Goal: Task Accomplishment & Management: Manage account settings

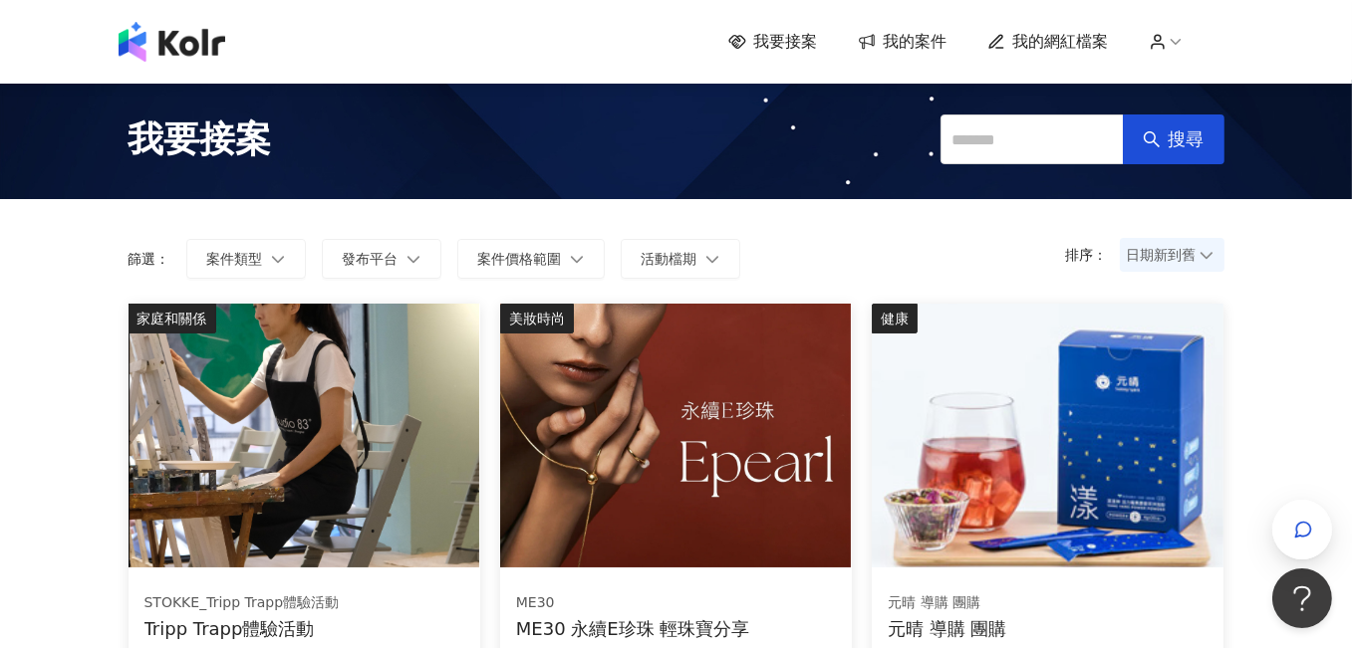
click at [911, 32] on span "我的案件" at bounding box center [916, 42] width 64 height 22
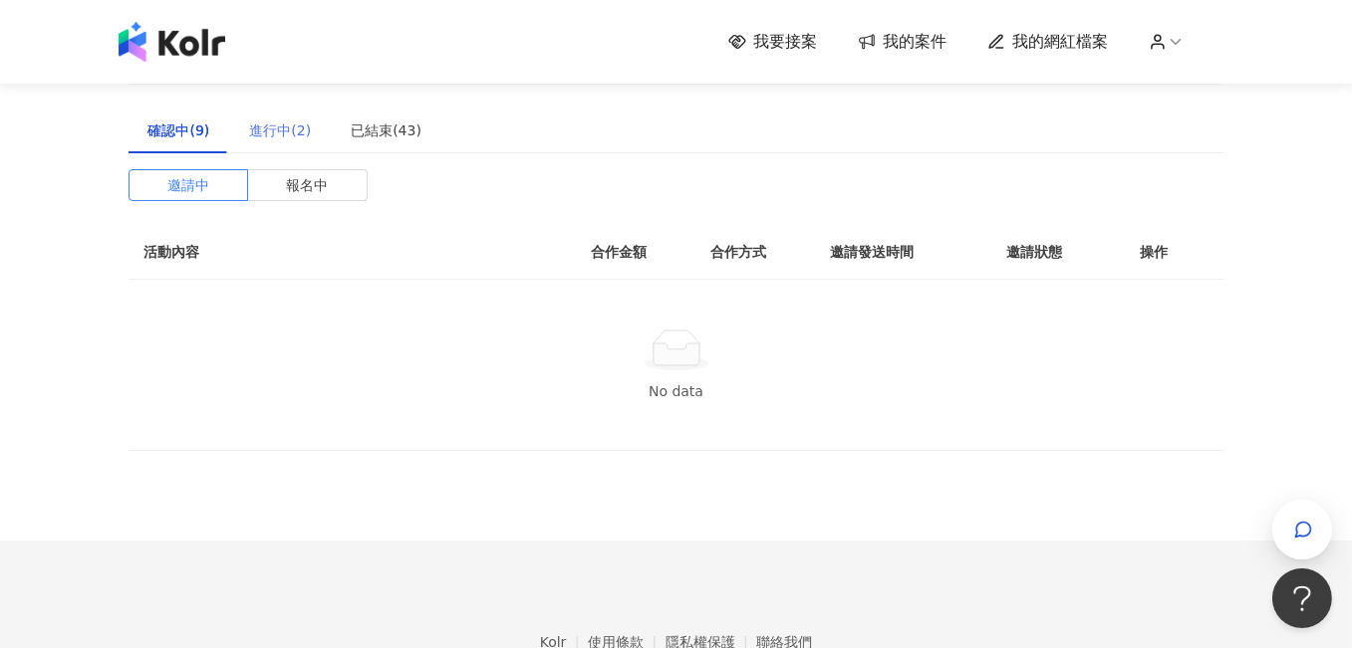
click at [286, 142] on div "進行中(2)" at bounding box center [280, 131] width 102 height 46
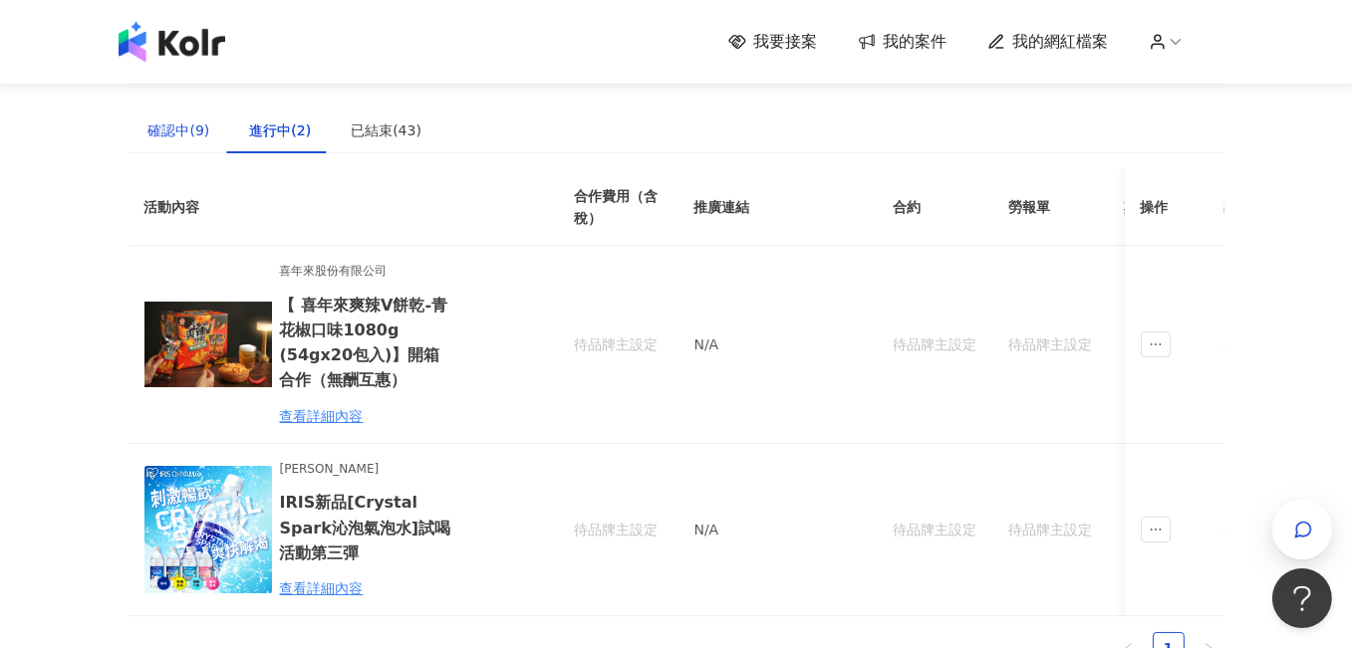
click at [191, 132] on div "確認中(9)" at bounding box center [179, 131] width 62 height 22
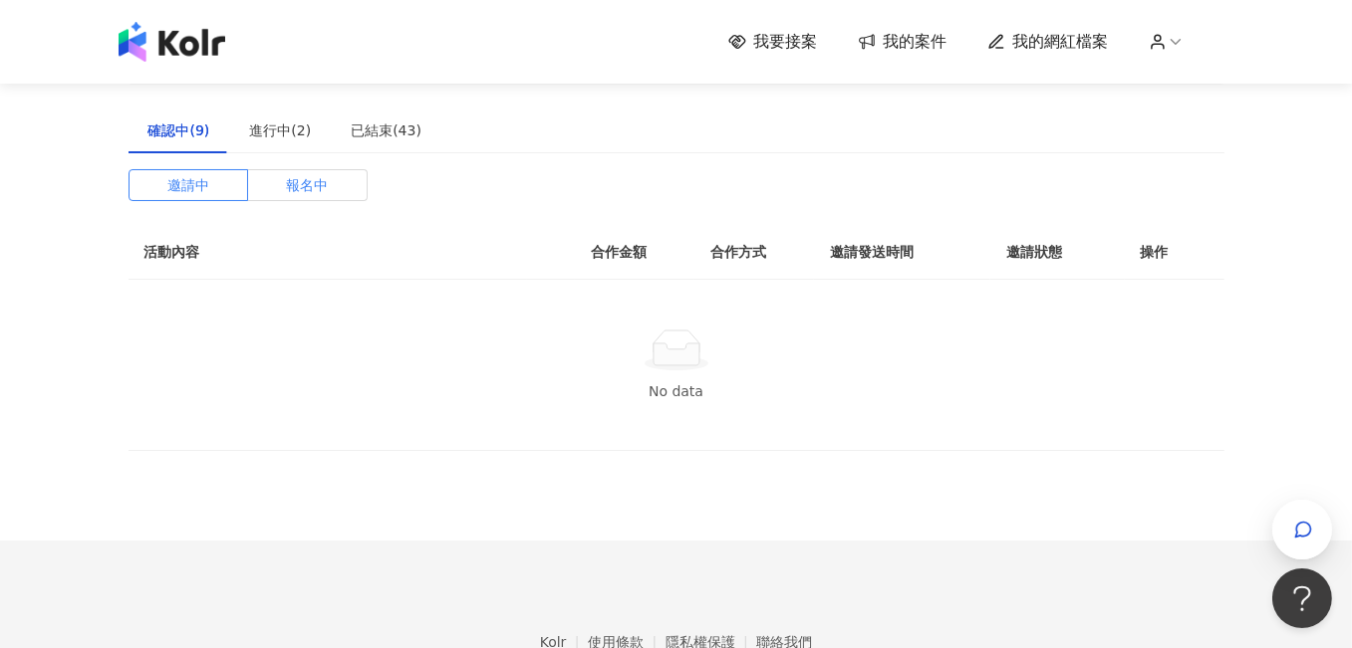
click at [298, 191] on span "報名中" at bounding box center [307, 185] width 42 height 30
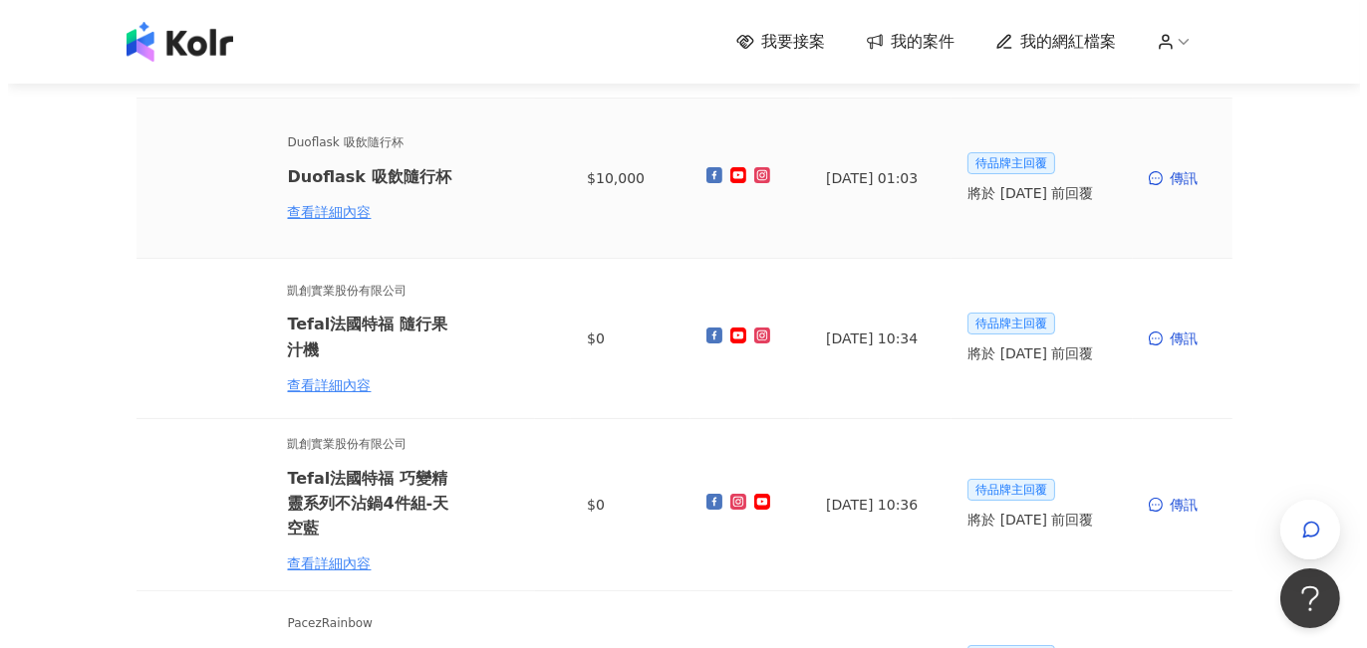
scroll to position [199, 0]
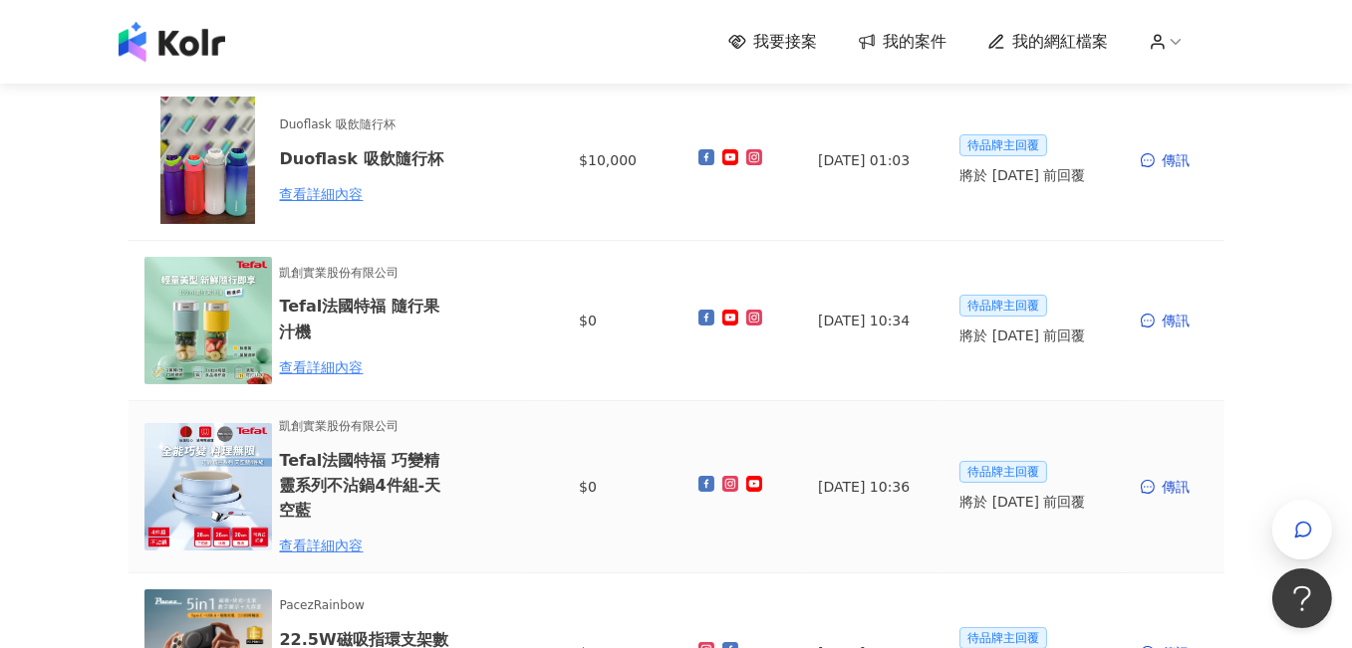
click at [362, 489] on h6 "Tefal法國特福 巧變精靈系列不沾鍋4件組-天空藍" at bounding box center [367, 485] width 174 height 75
click at [324, 543] on div "查看詳細內容" at bounding box center [367, 546] width 174 height 22
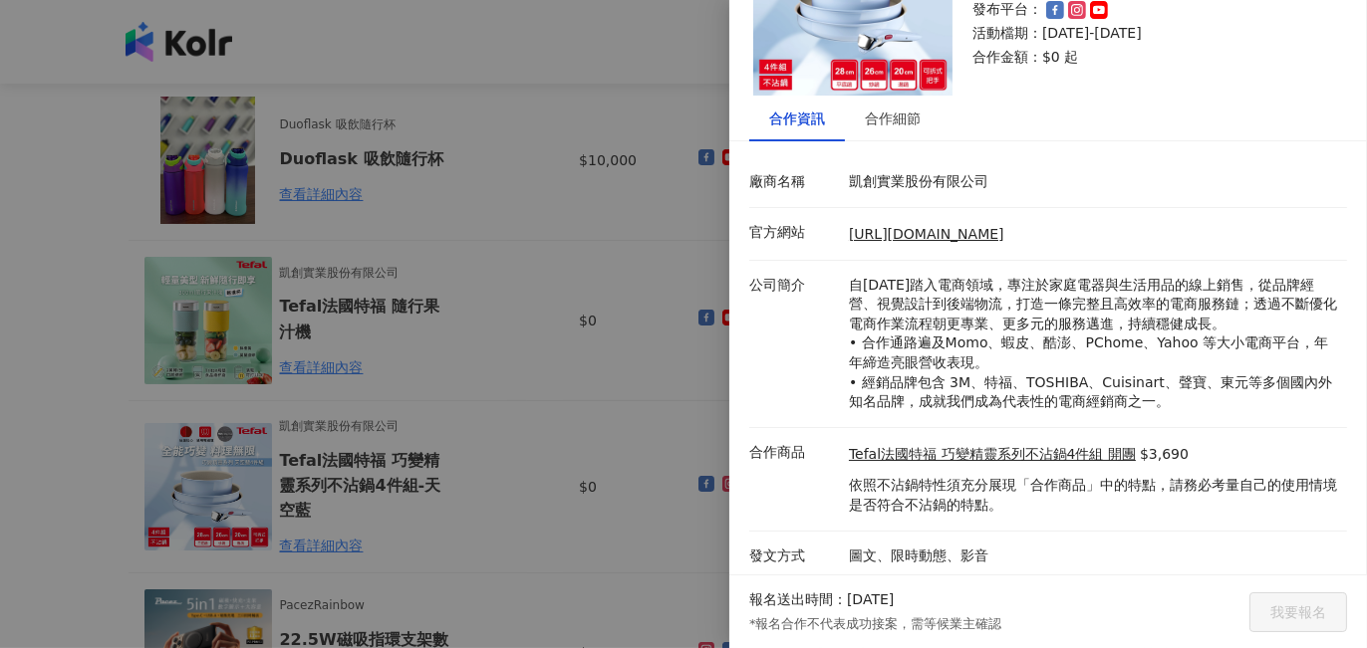
scroll to position [129, 0]
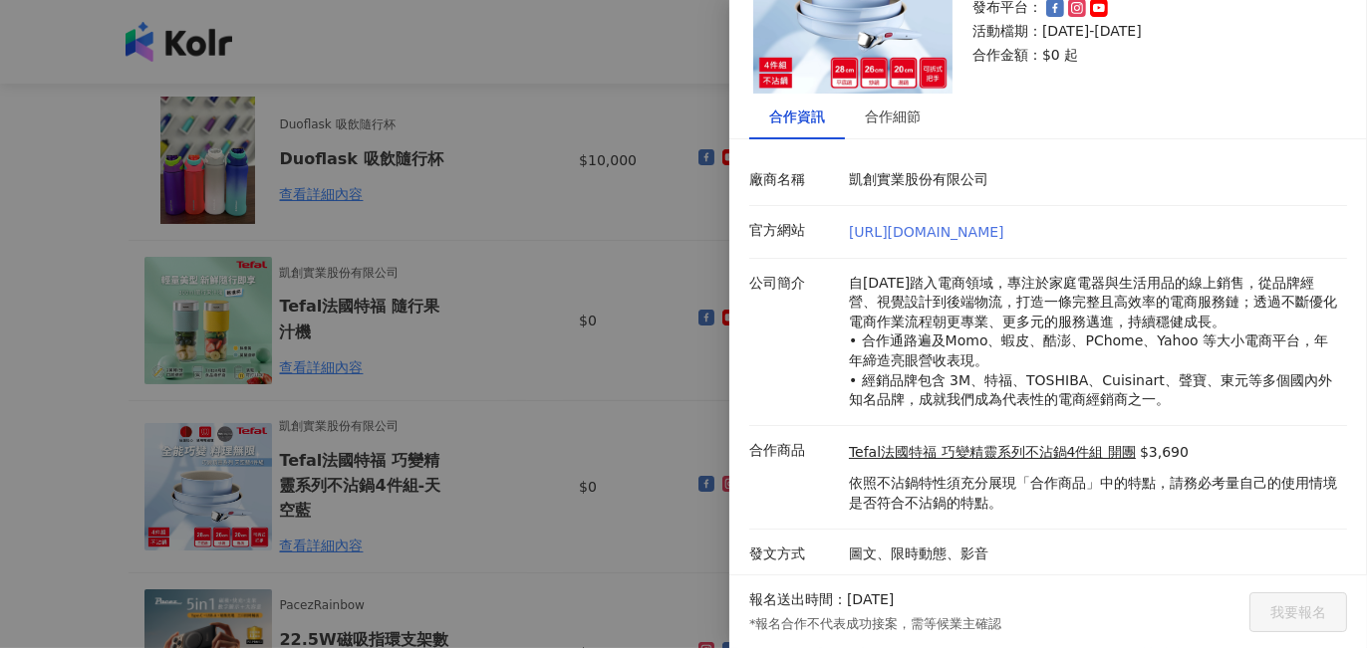
click at [975, 232] on link "[URL][DOMAIN_NAME]" at bounding box center [926, 232] width 155 height 16
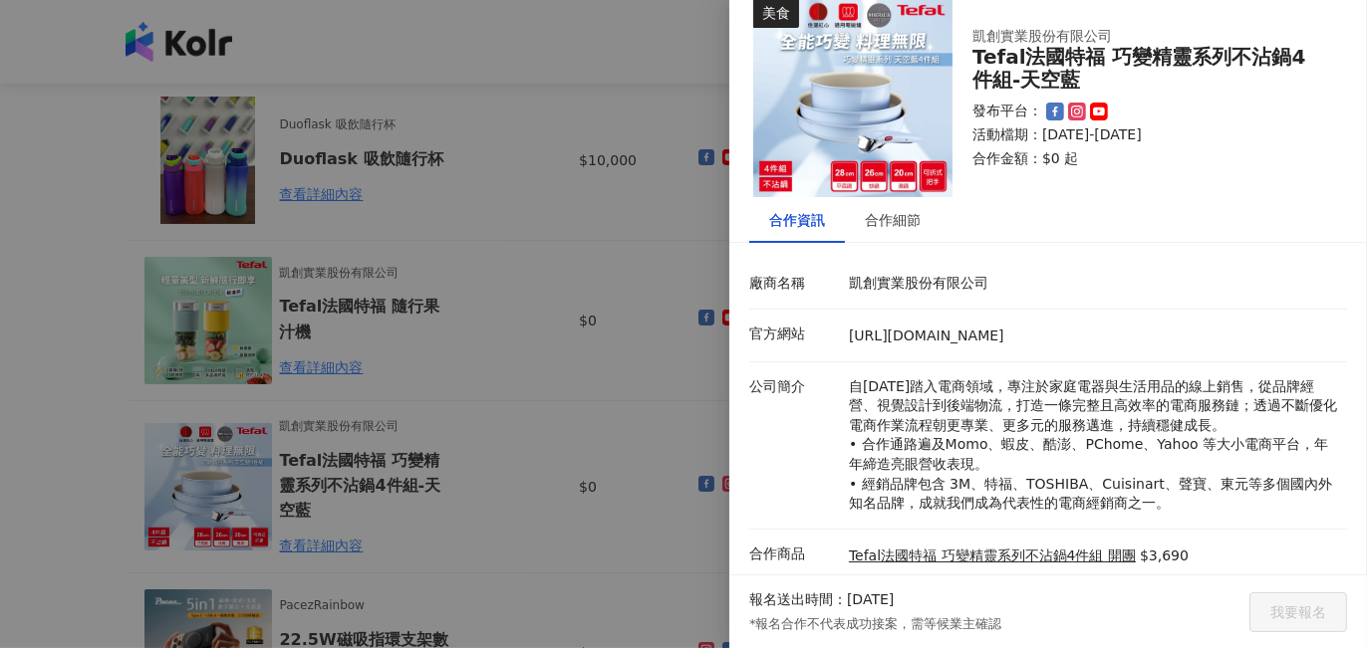
scroll to position [0, 0]
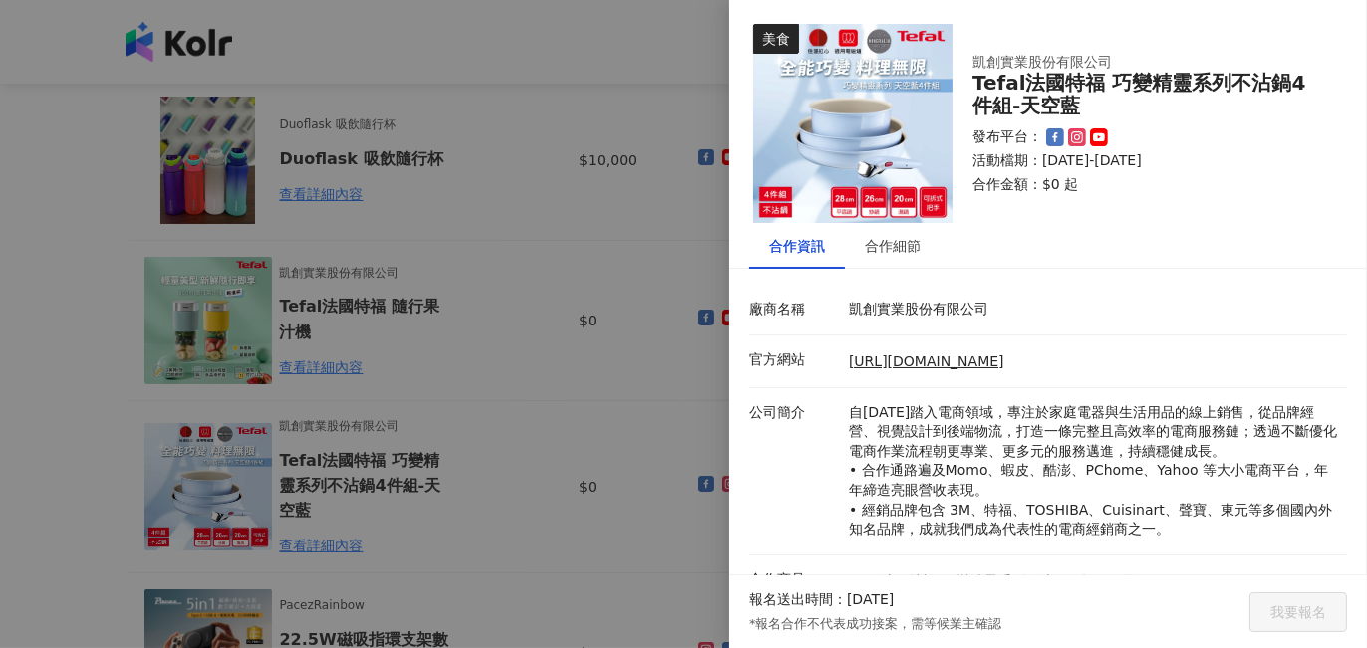
click at [879, 144] on img at bounding box center [852, 123] width 199 height 199
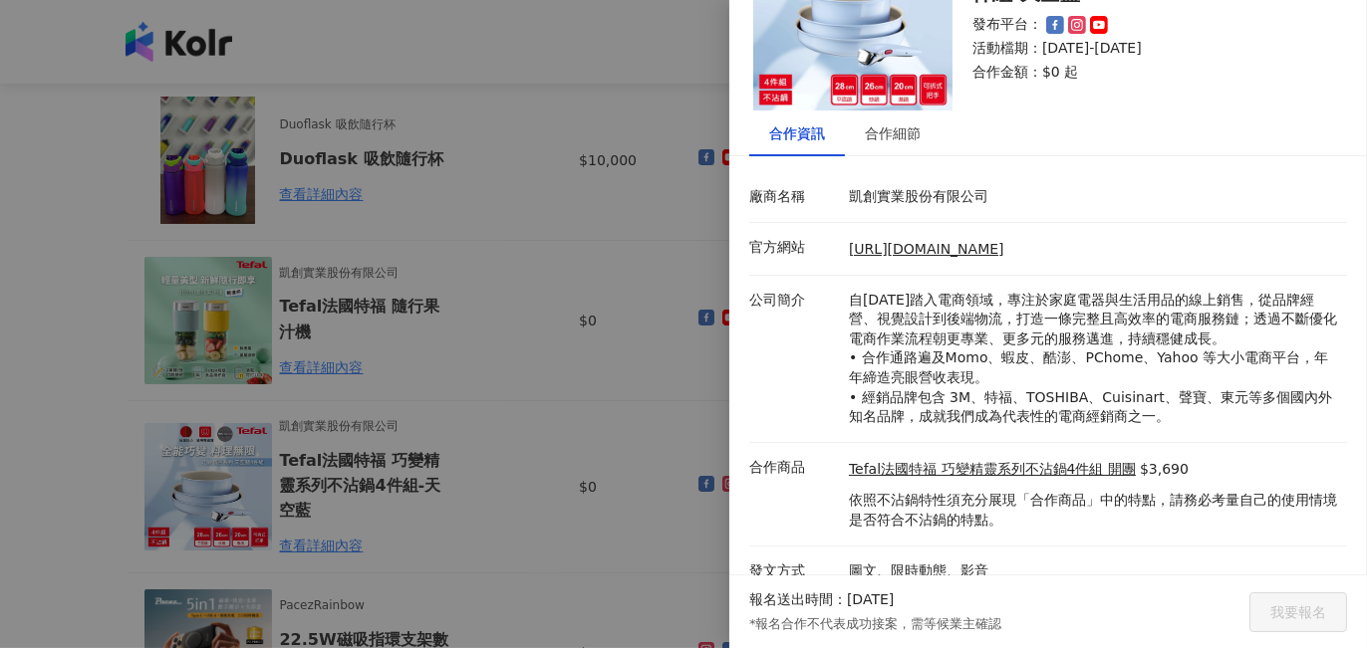
scroll to position [129, 0]
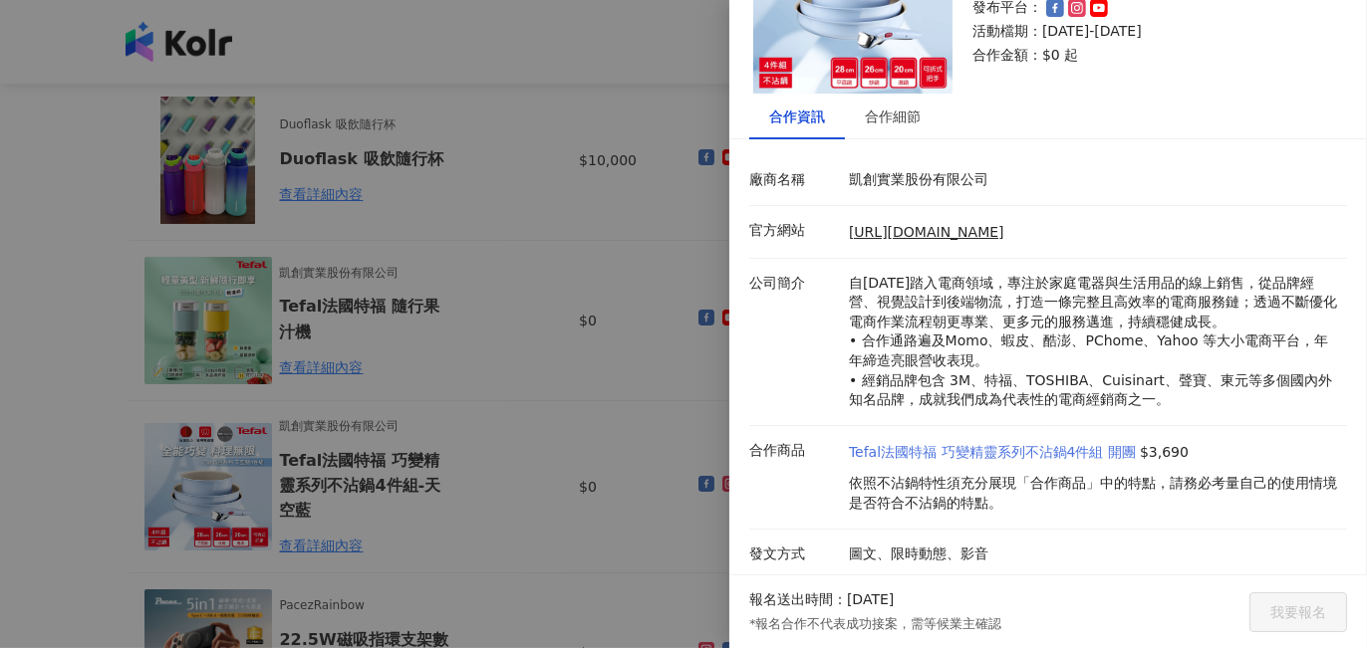
click at [1013, 456] on link "Tefal法國特福 巧變精靈系列不沾鍋4件組 開團" at bounding box center [992, 453] width 287 height 20
click at [990, 235] on link "[URL][DOMAIN_NAME]" at bounding box center [926, 232] width 155 height 16
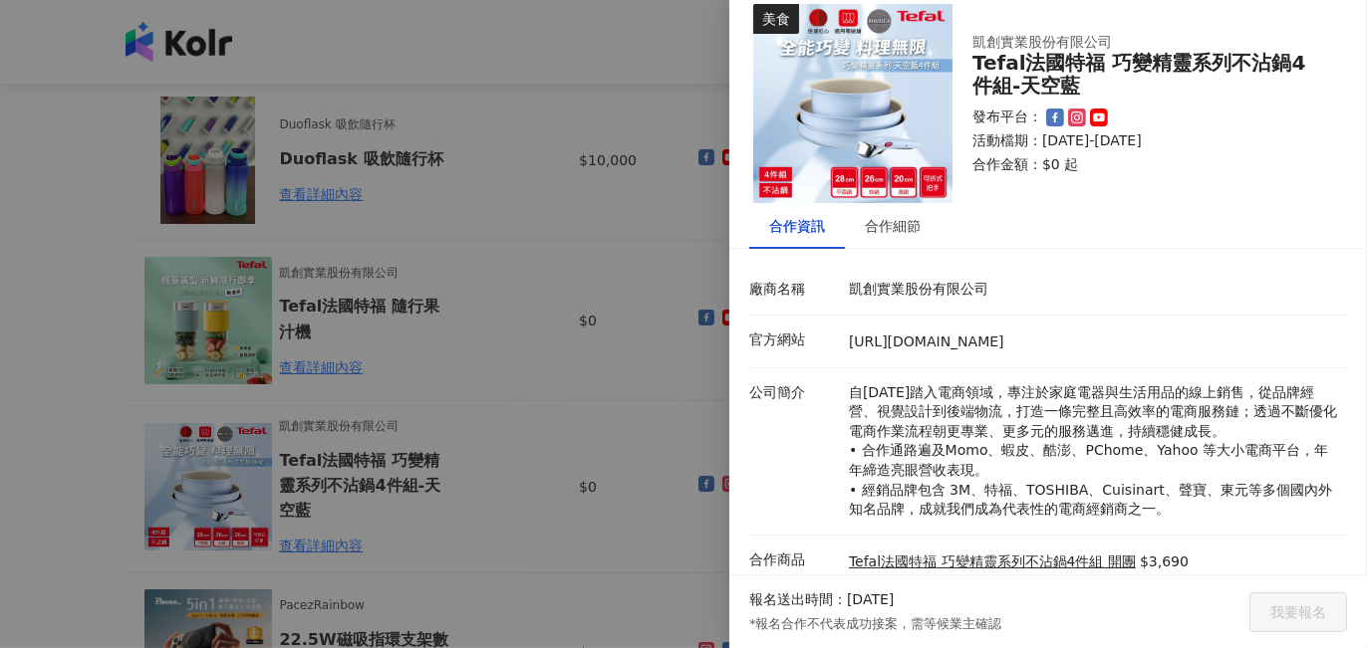
scroll to position [0, 0]
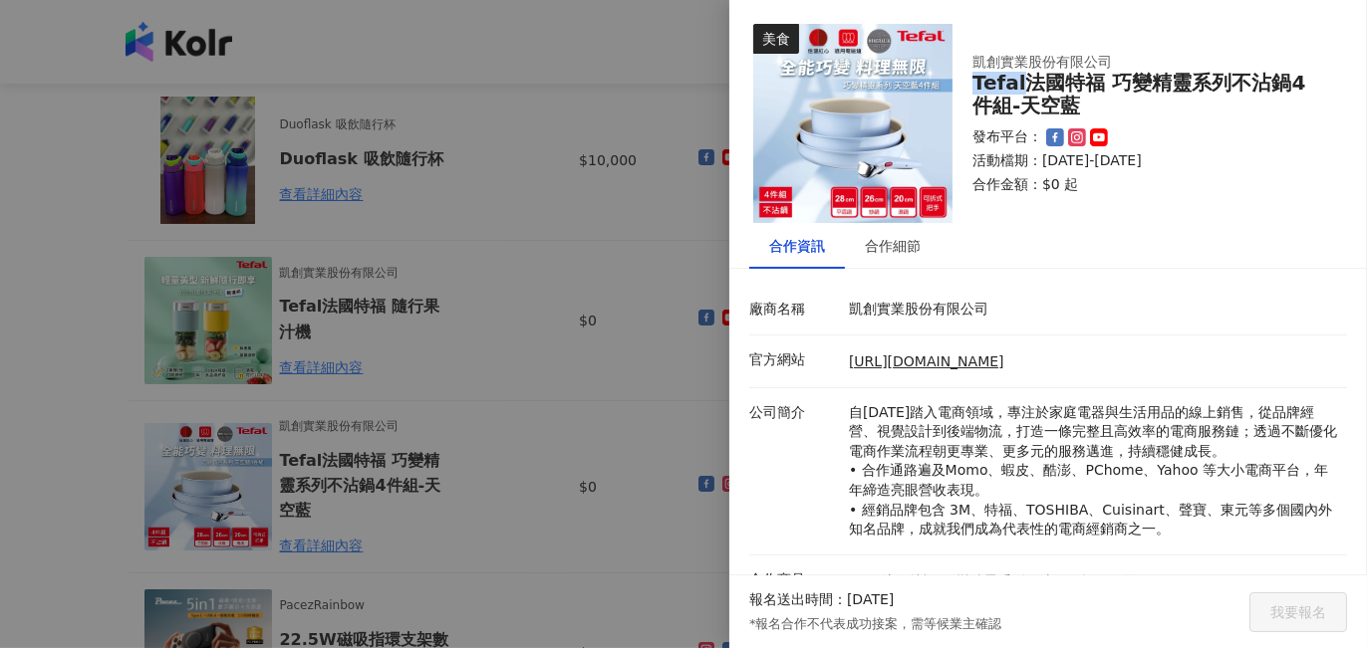
drag, startPoint x: 976, startPoint y: 81, endPoint x: 1023, endPoint y: 78, distance: 46.9
click at [1023, 78] on div "Tefal法國特福 巧變精靈系列不沾鍋4件組-天空藍" at bounding box center [1147, 95] width 351 height 46
copy div "Tefal"
click at [593, 264] on div at bounding box center [683, 324] width 1367 height 648
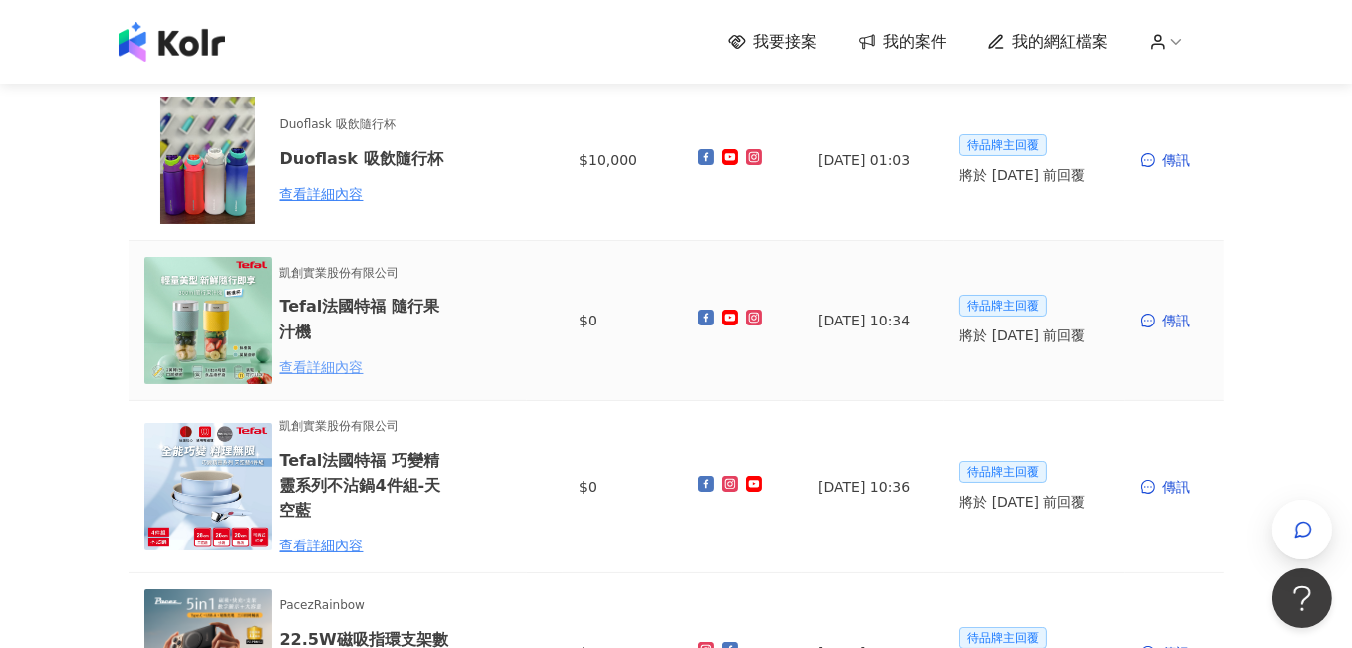
click at [341, 361] on div "查看詳細內容" at bounding box center [367, 368] width 174 height 22
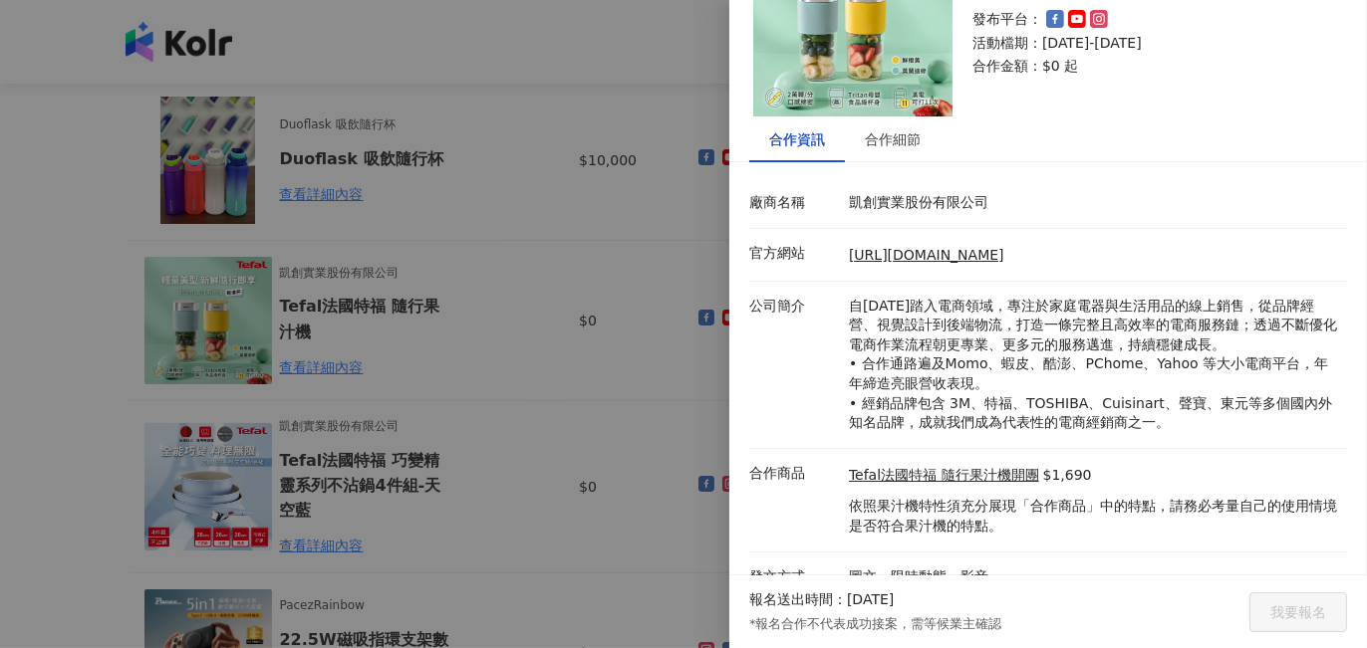
scroll to position [129, 0]
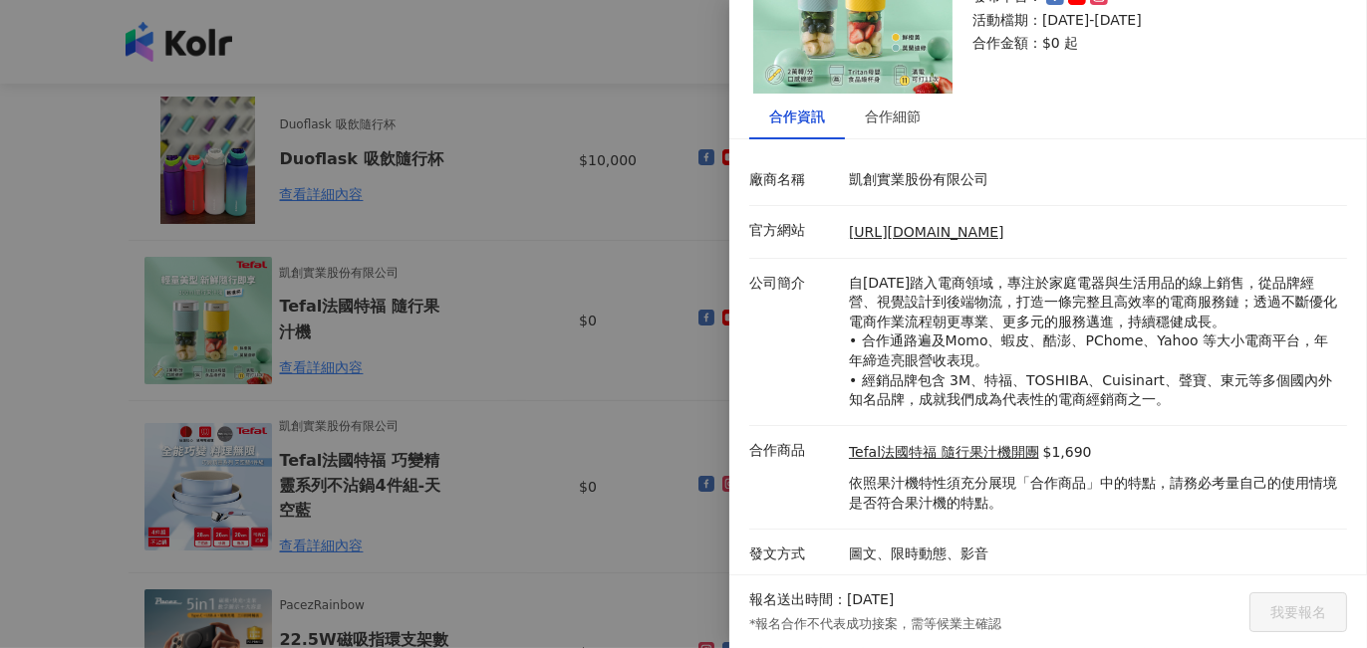
click at [535, 393] on div at bounding box center [683, 324] width 1367 height 648
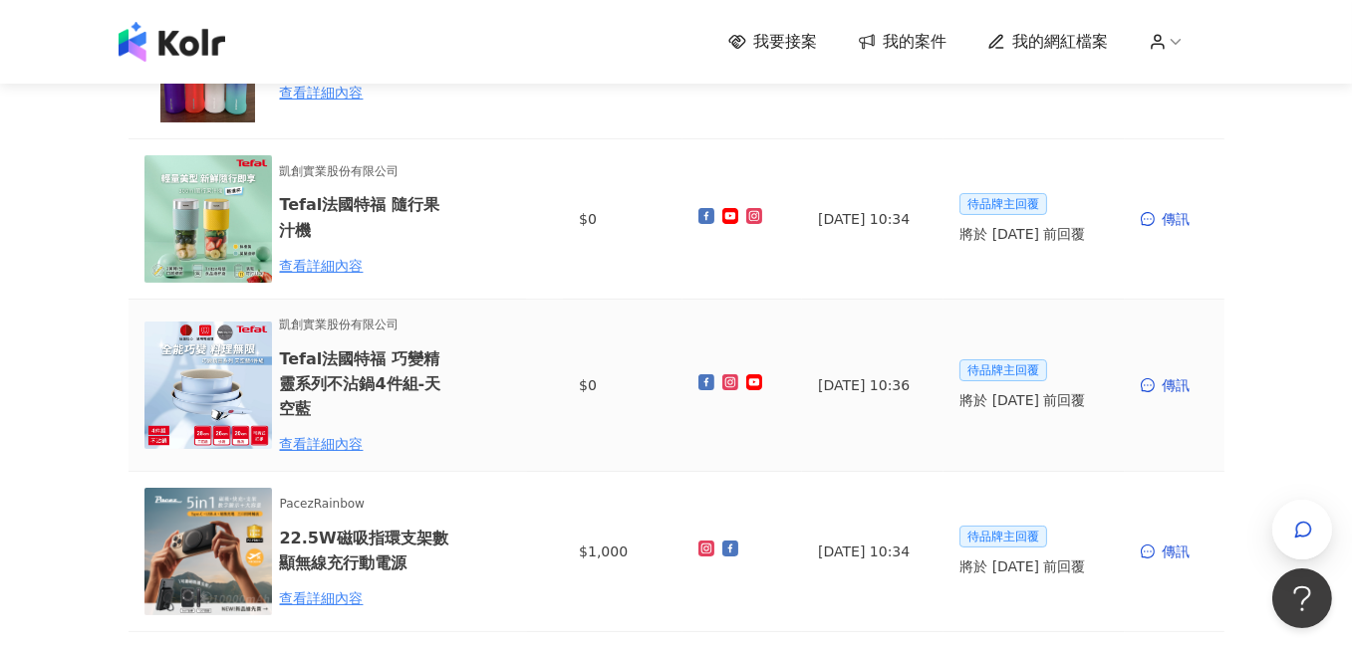
scroll to position [299, 0]
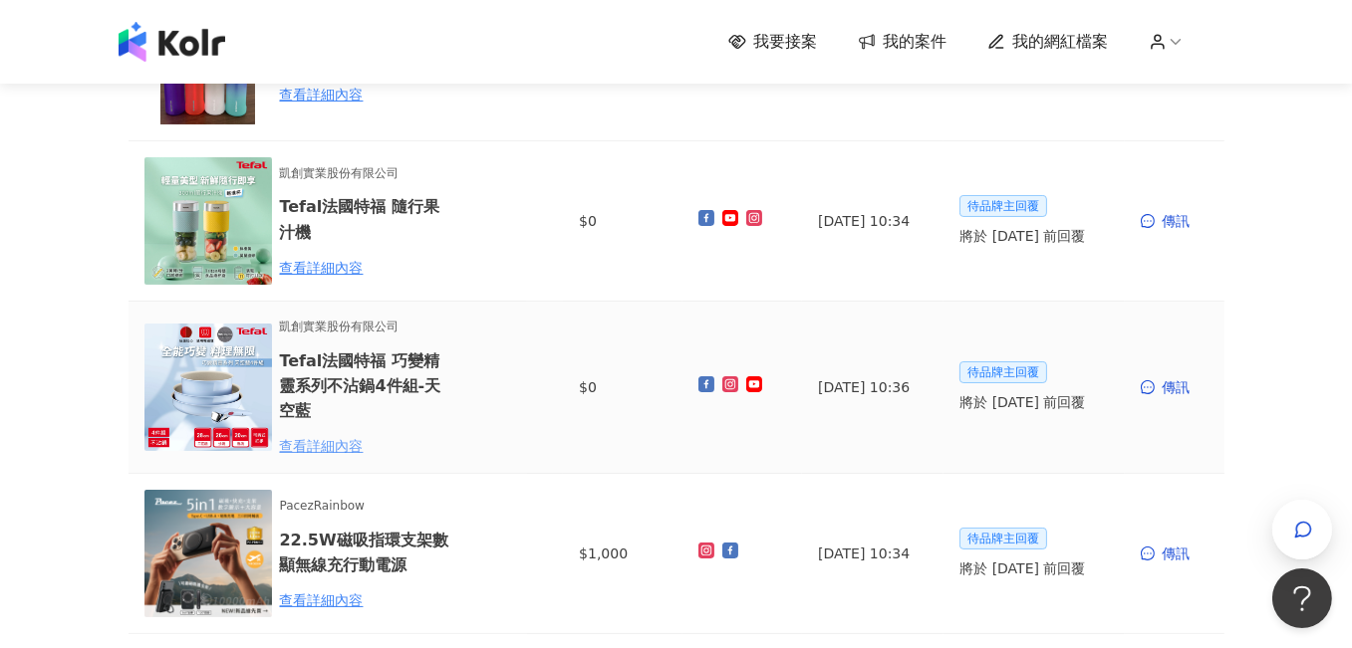
click at [336, 436] on div "查看詳細內容" at bounding box center [367, 446] width 174 height 22
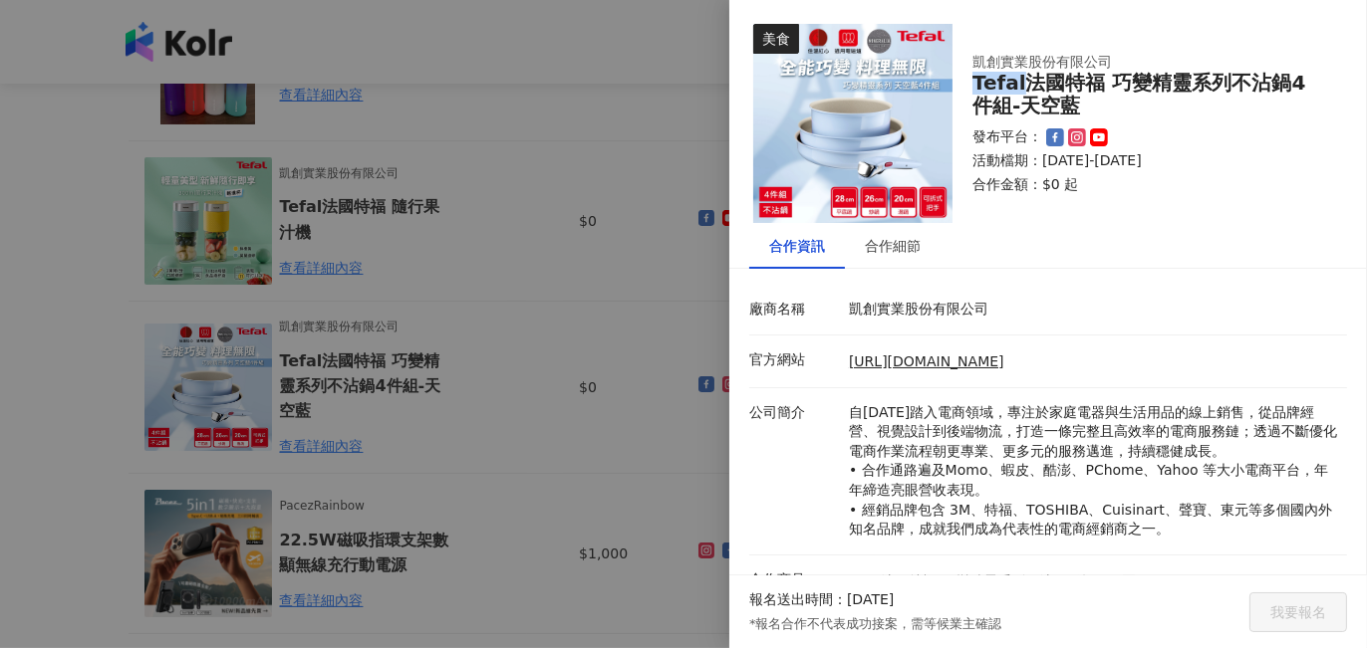
drag, startPoint x: 976, startPoint y: 84, endPoint x: 1027, endPoint y: 83, distance: 50.8
click at [1027, 83] on div "Tefal法國特福 巧變精靈系列不沾鍋4件組-天空藍" at bounding box center [1147, 95] width 351 height 46
copy div "Tefal"
click at [1264, 315] on p "凱創實業股份有限公司" at bounding box center [1093, 310] width 488 height 20
click at [936, 360] on link "[URL][DOMAIN_NAME]" at bounding box center [926, 362] width 155 height 16
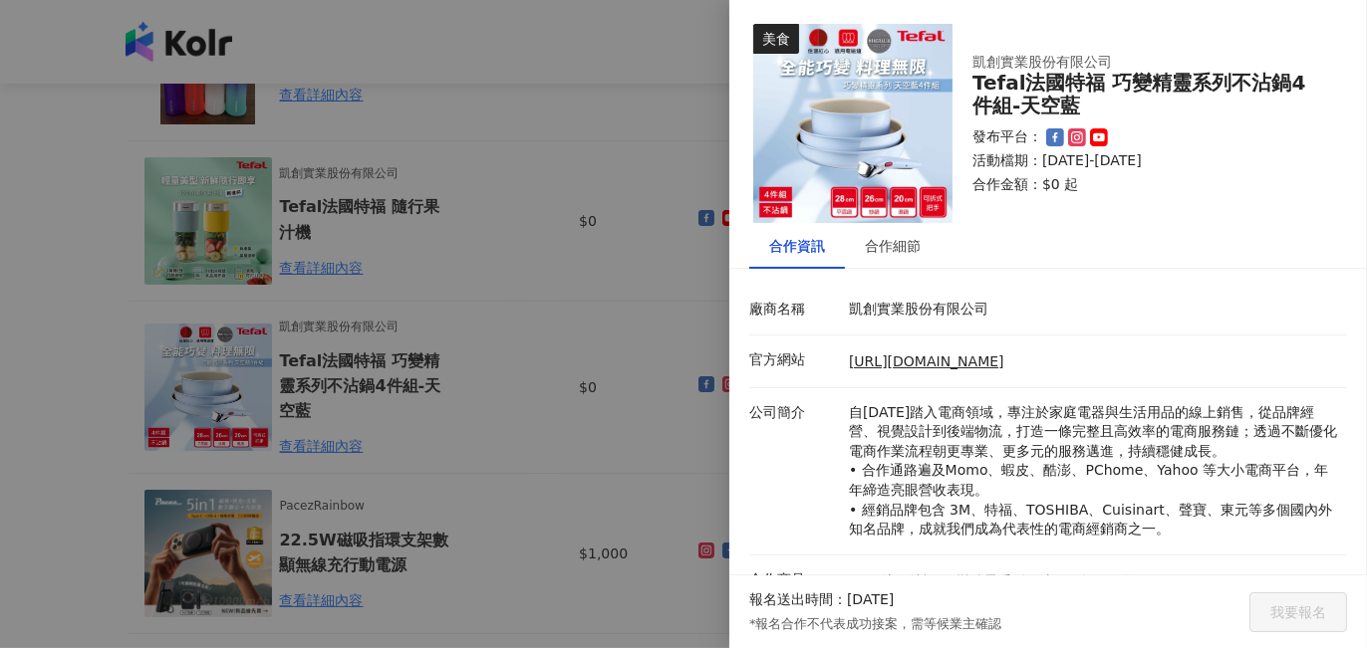
click at [932, 317] on p "凱創實業股份有限公司" at bounding box center [1093, 310] width 488 height 20
click at [600, 293] on div at bounding box center [683, 324] width 1367 height 648
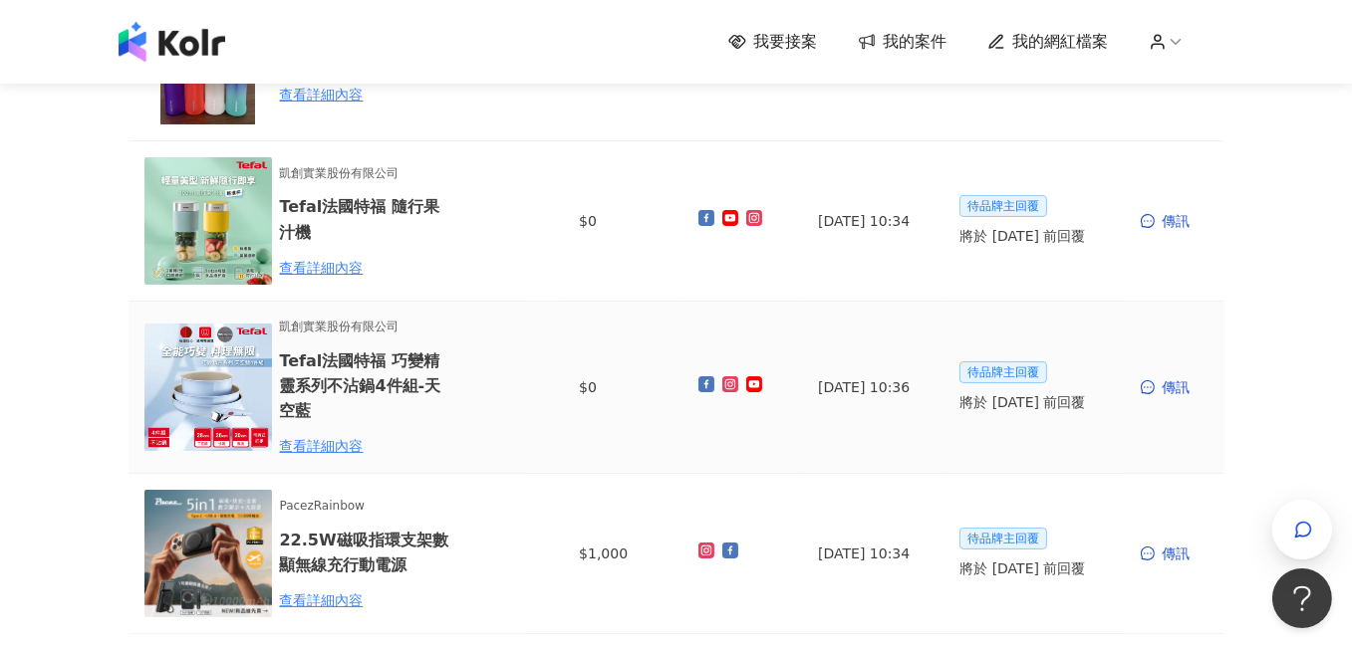
click at [378, 329] on span "凱創實業股份有限公司" at bounding box center [367, 327] width 174 height 19
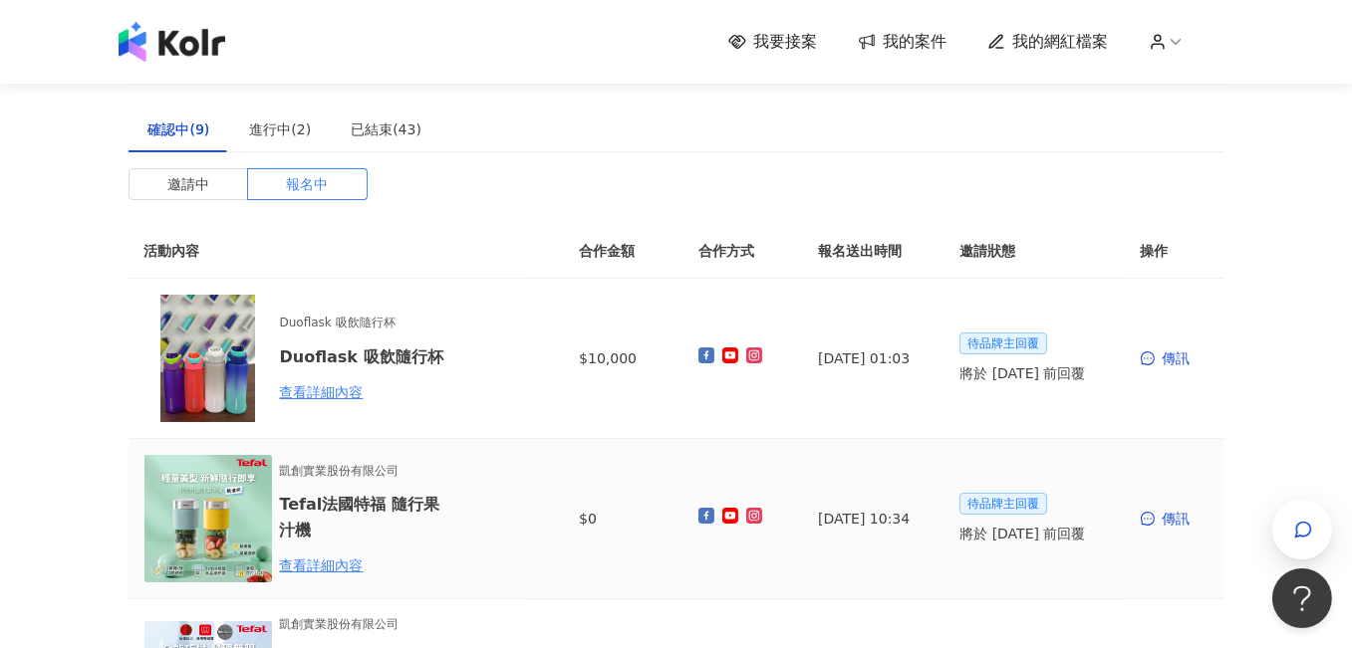
scroll to position [0, 0]
click at [363, 135] on div "已結束(43)" at bounding box center [386, 131] width 71 height 22
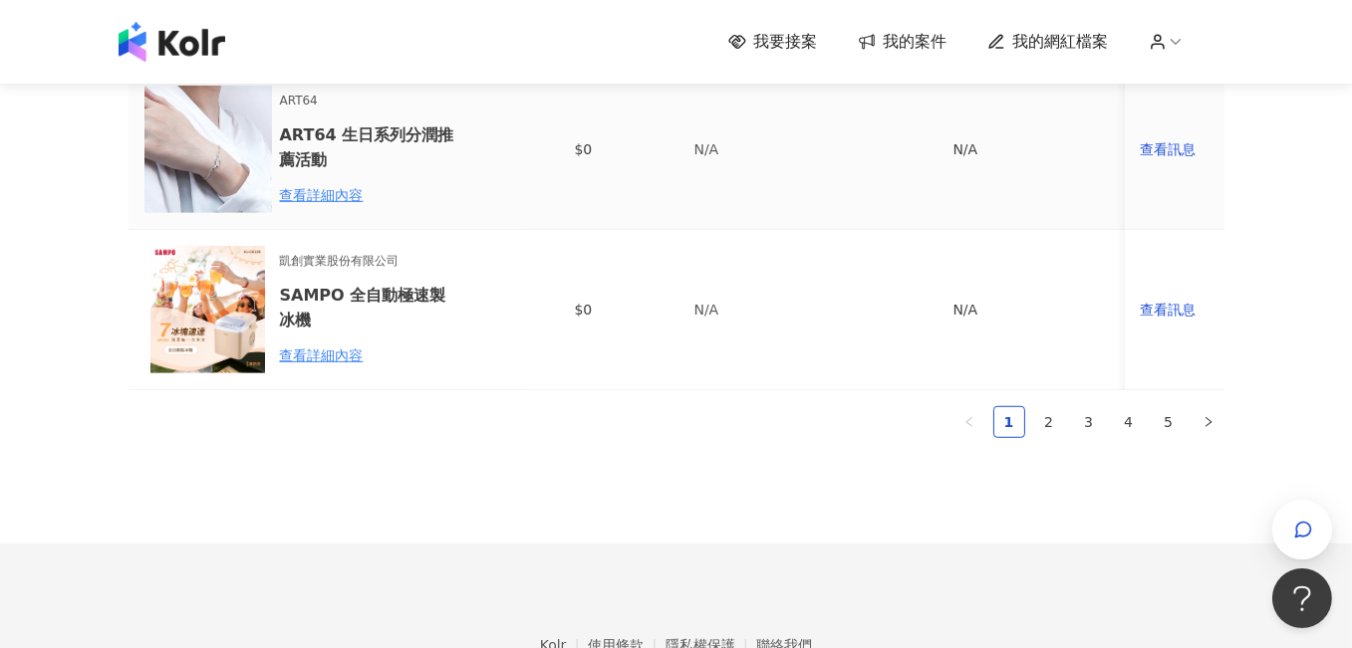
scroll to position [1594, 0]
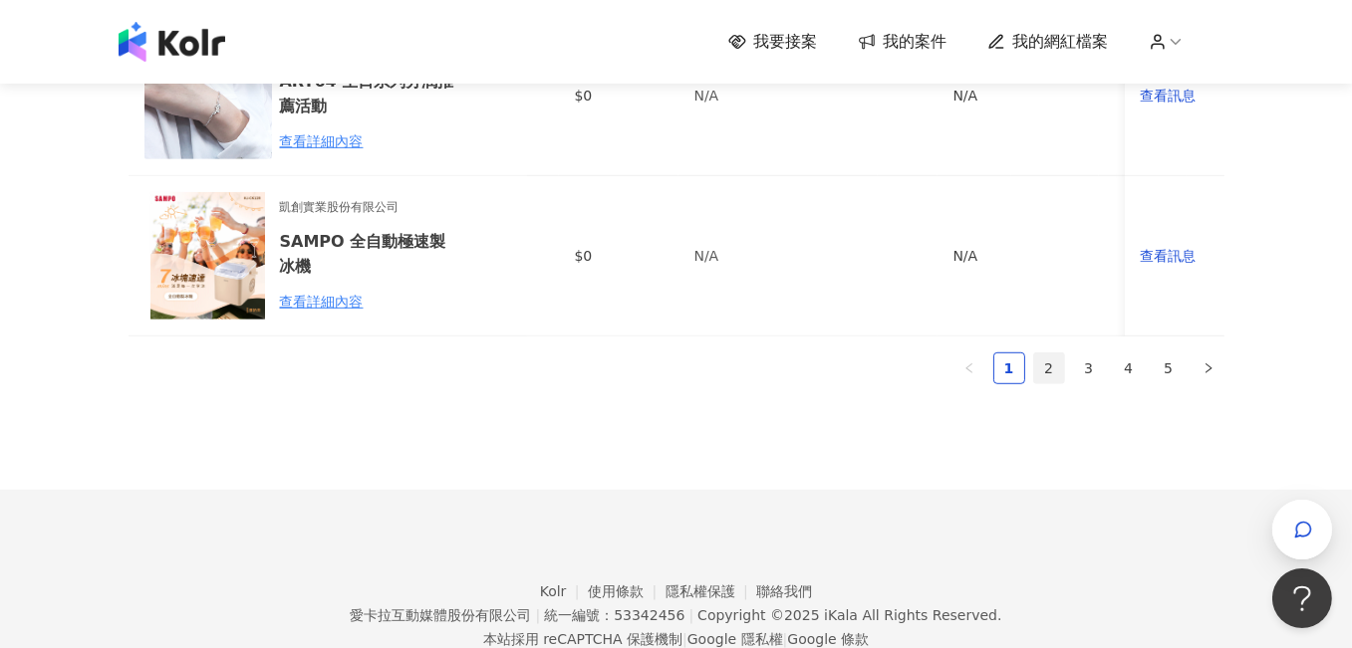
click at [1049, 383] on link "2" at bounding box center [1049, 369] width 30 height 30
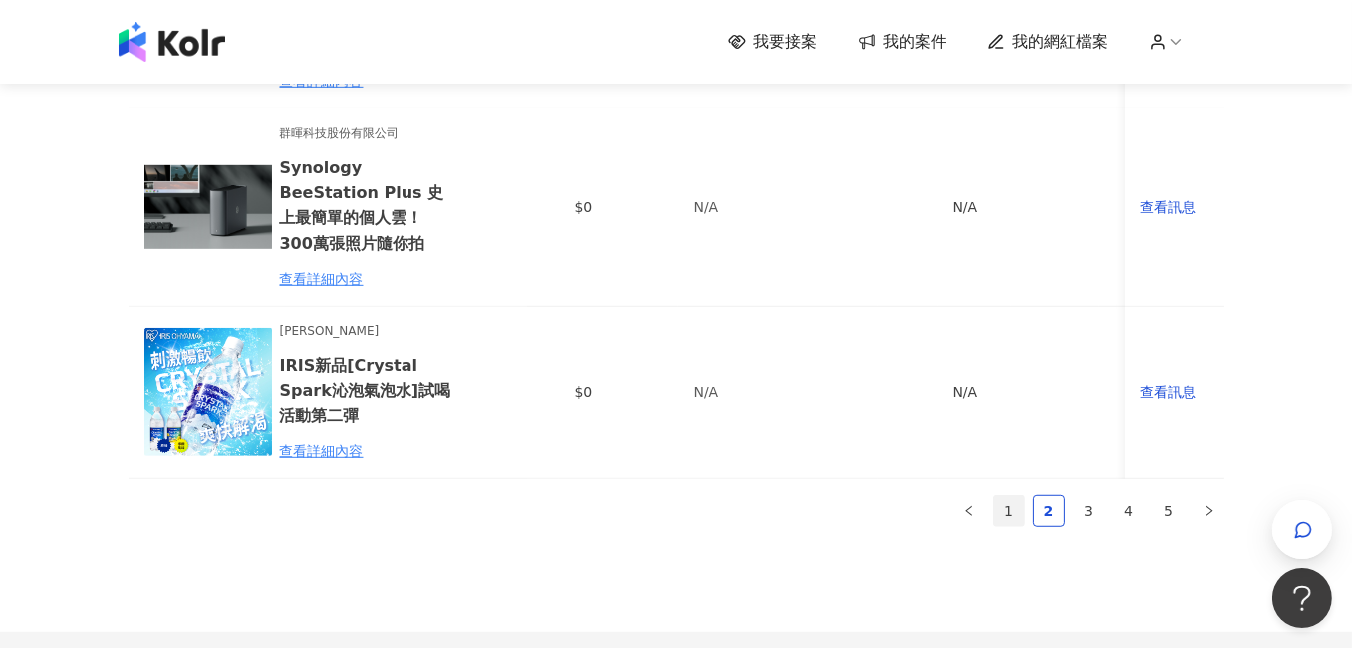
click at [1014, 496] on link "1" at bounding box center [1009, 511] width 30 height 30
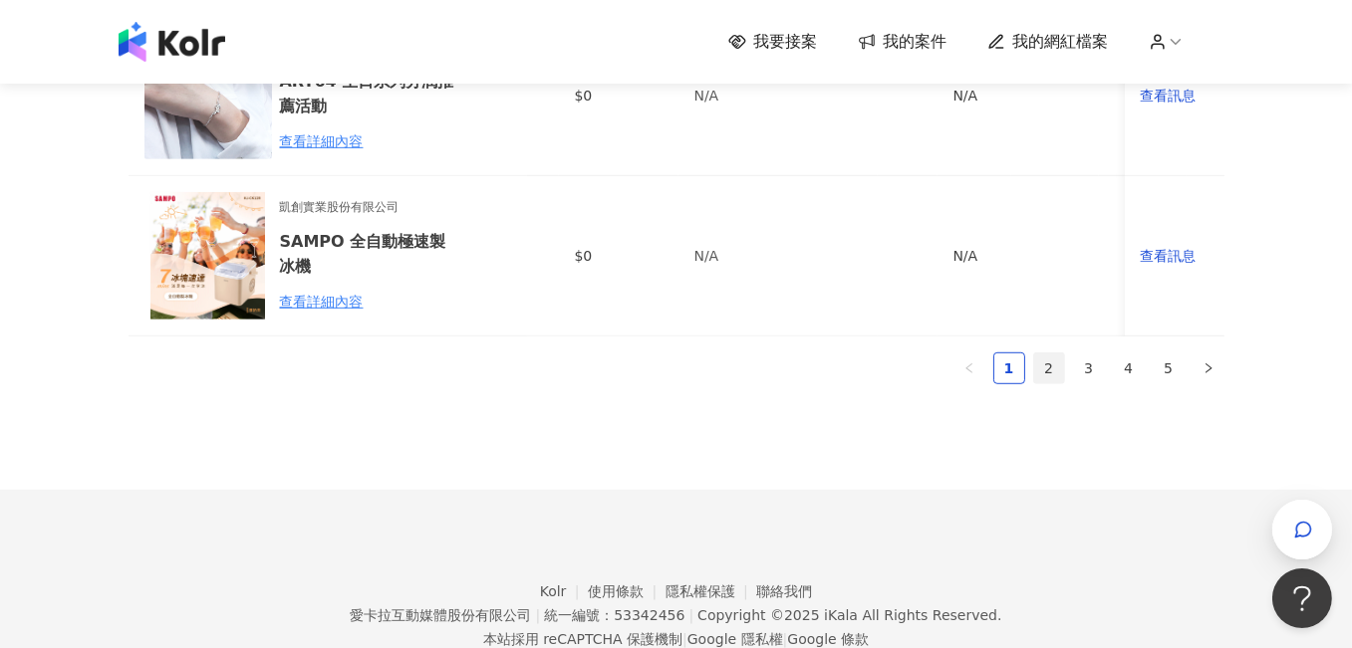
click at [1041, 374] on link "2" at bounding box center [1049, 369] width 30 height 30
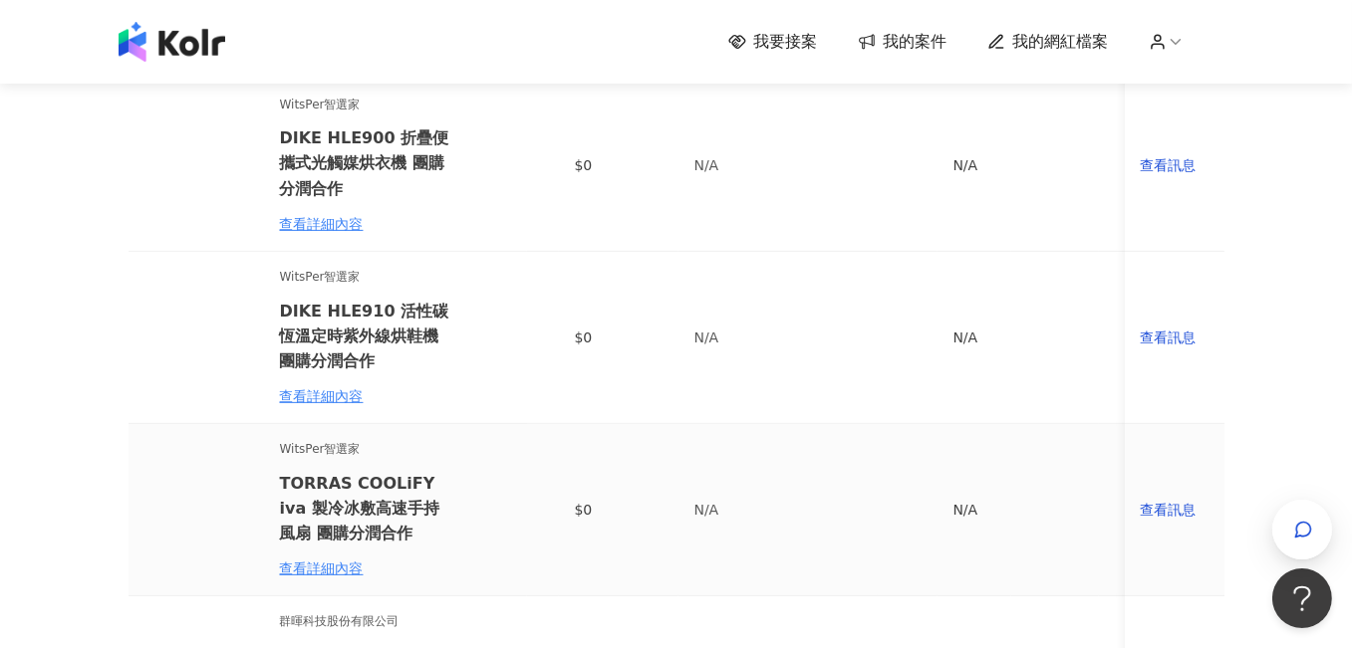
scroll to position [1096, 0]
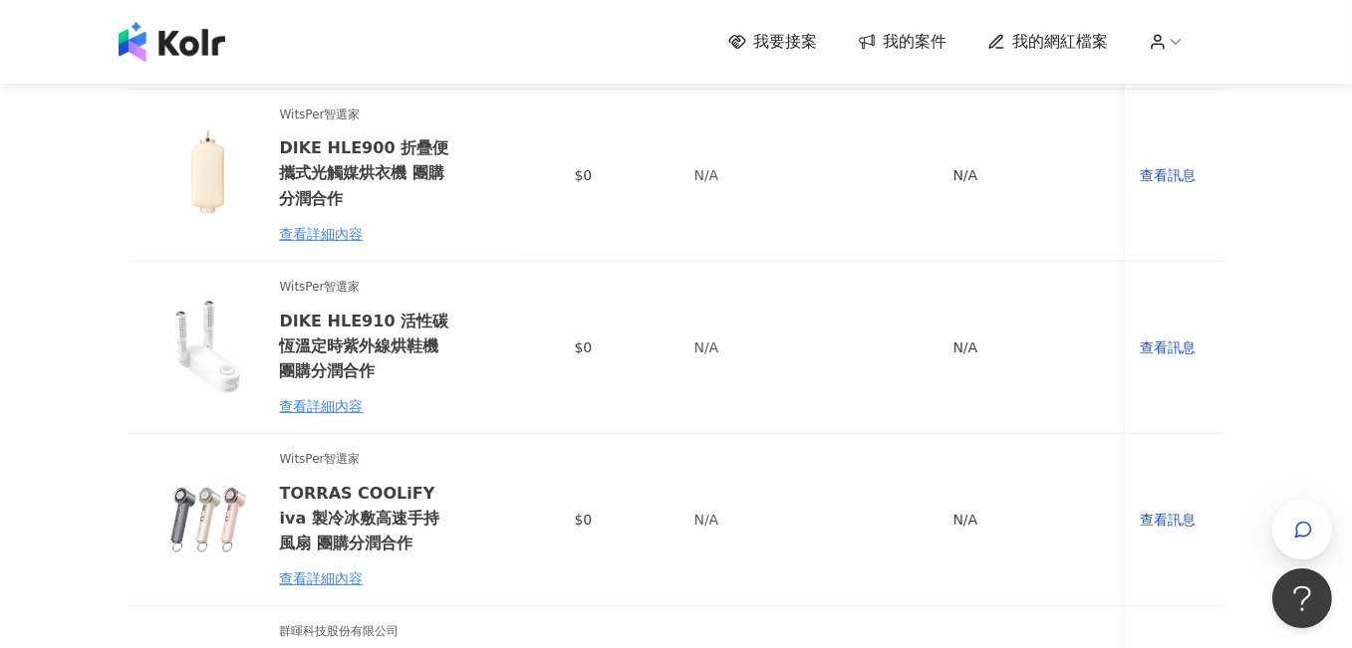
click at [90, 235] on div "我要接案 我的案件 我的網紅檔案 建議執行流程 確認中(9) 進行中(2) 已結束(43) 邀請中 報名中 活動內容 合作金額 合作方式 報名送出時間 邀請狀…" at bounding box center [676, 127] width 1352 height 2447
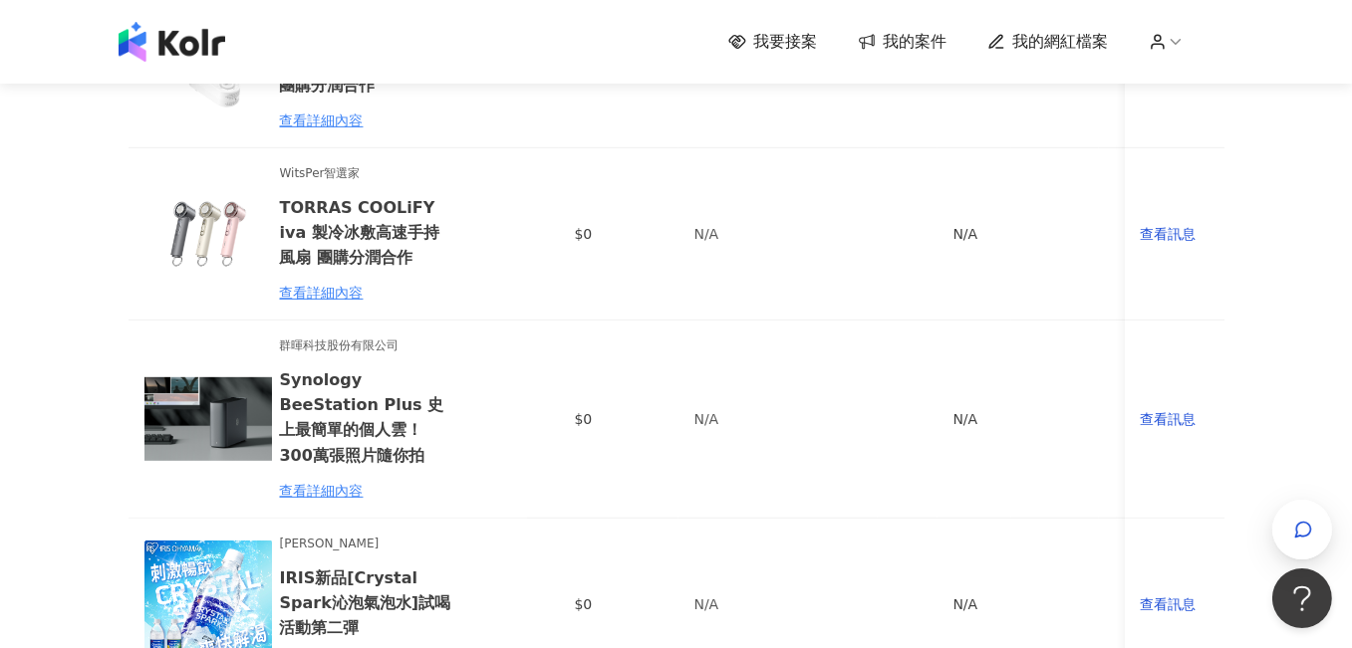
scroll to position [1394, 0]
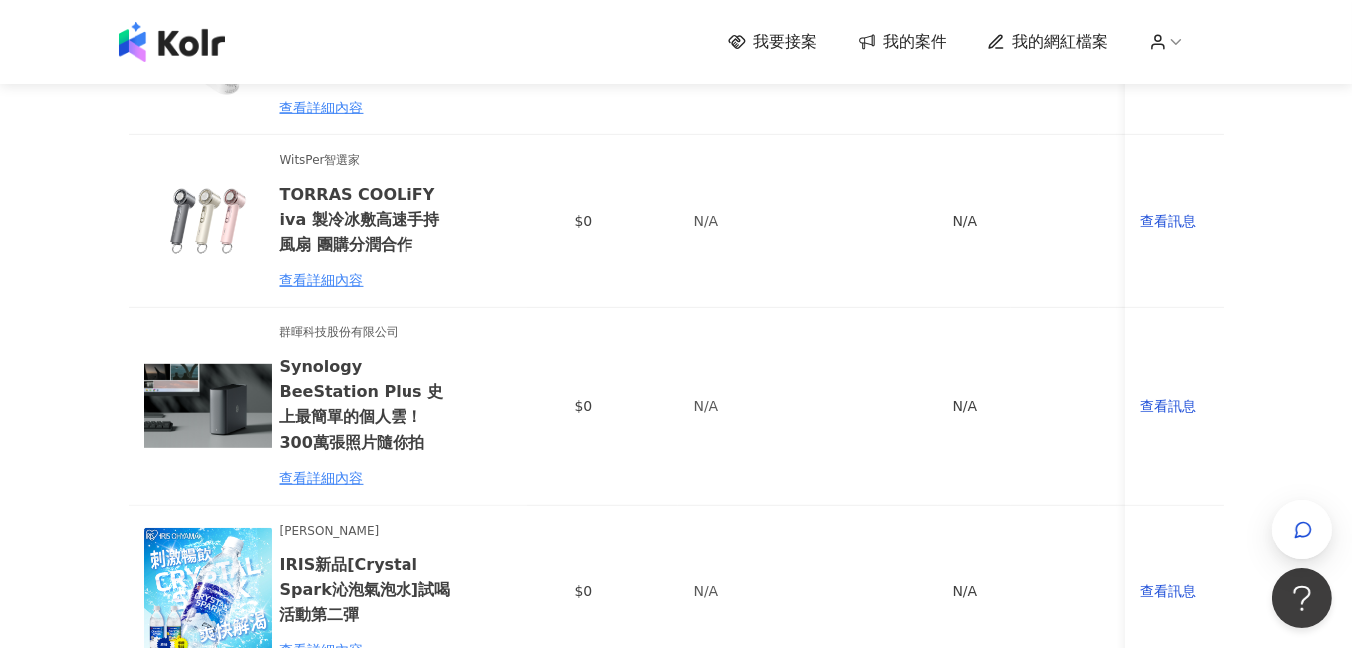
click at [816, 41] on span "我要接案" at bounding box center [786, 42] width 64 height 22
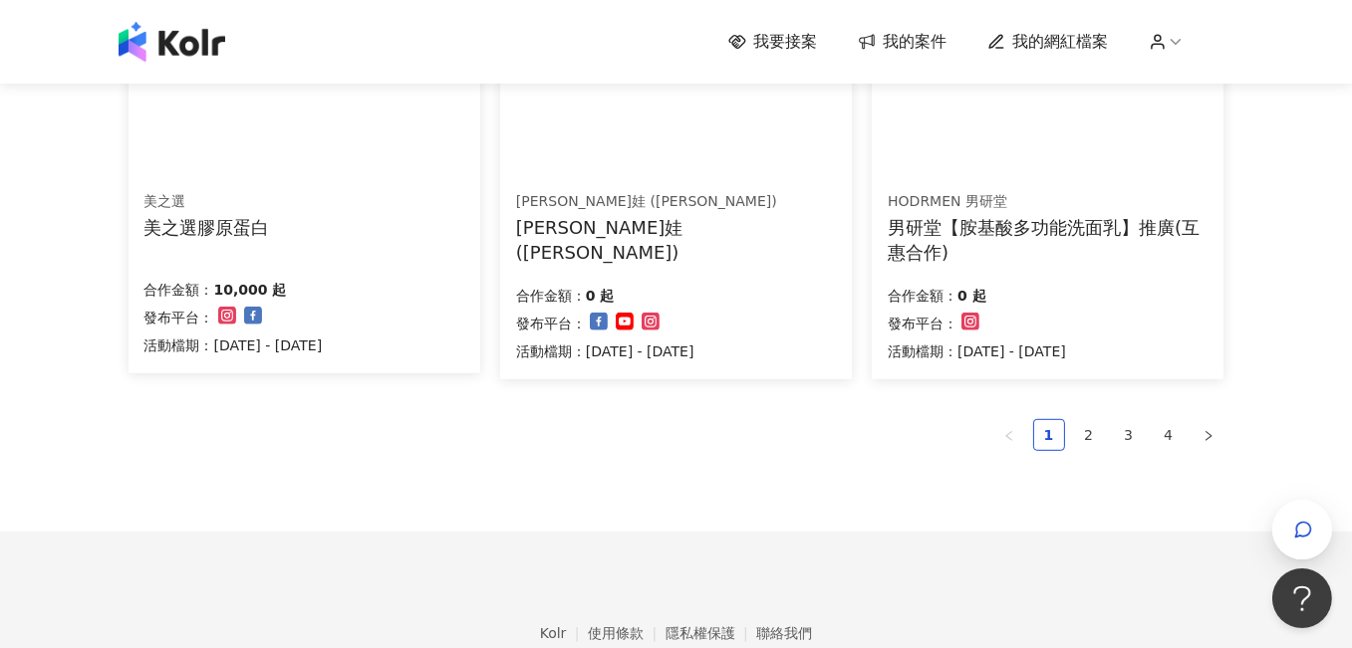
scroll to position [1394, 0]
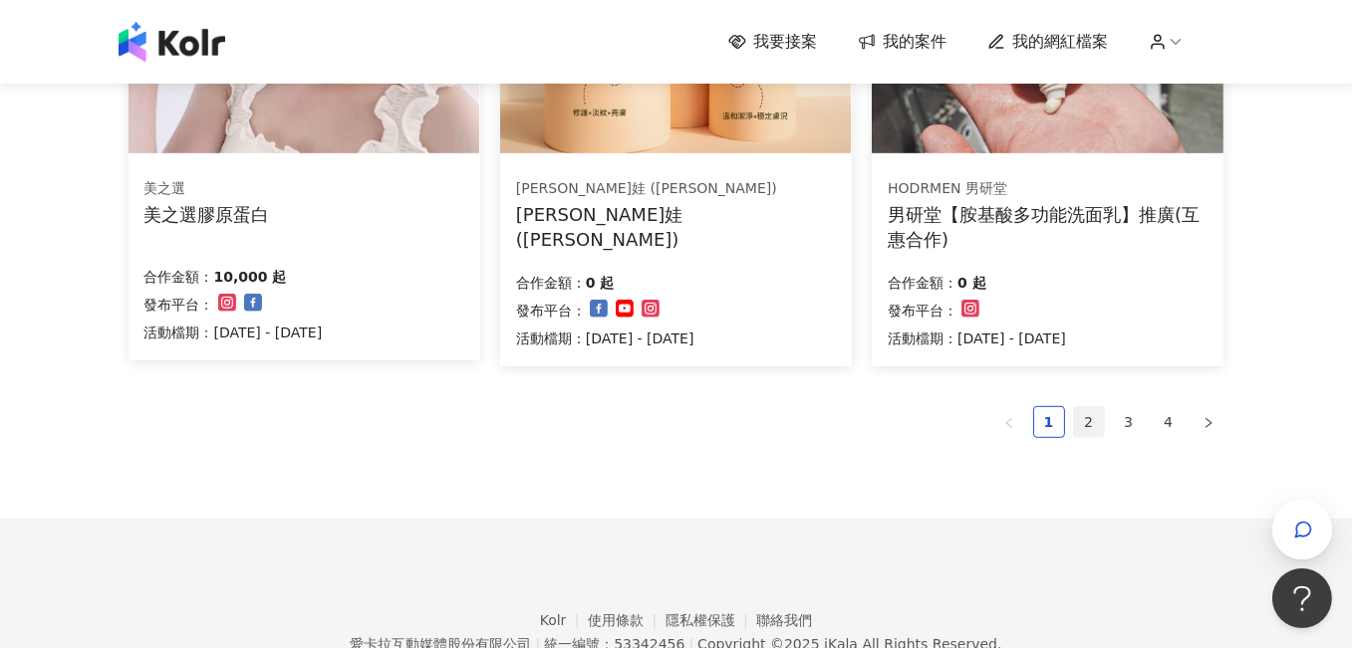
click at [1093, 421] on link "2" at bounding box center [1089, 422] width 30 height 30
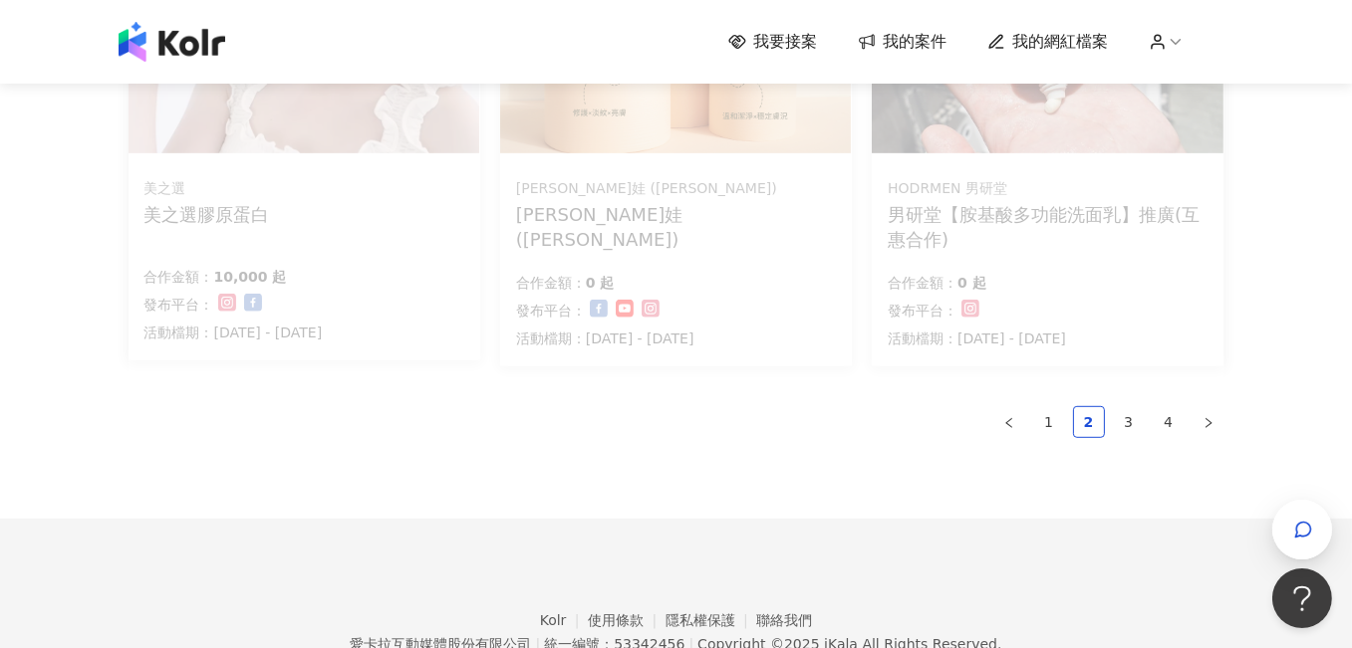
scroll to position [1398, 0]
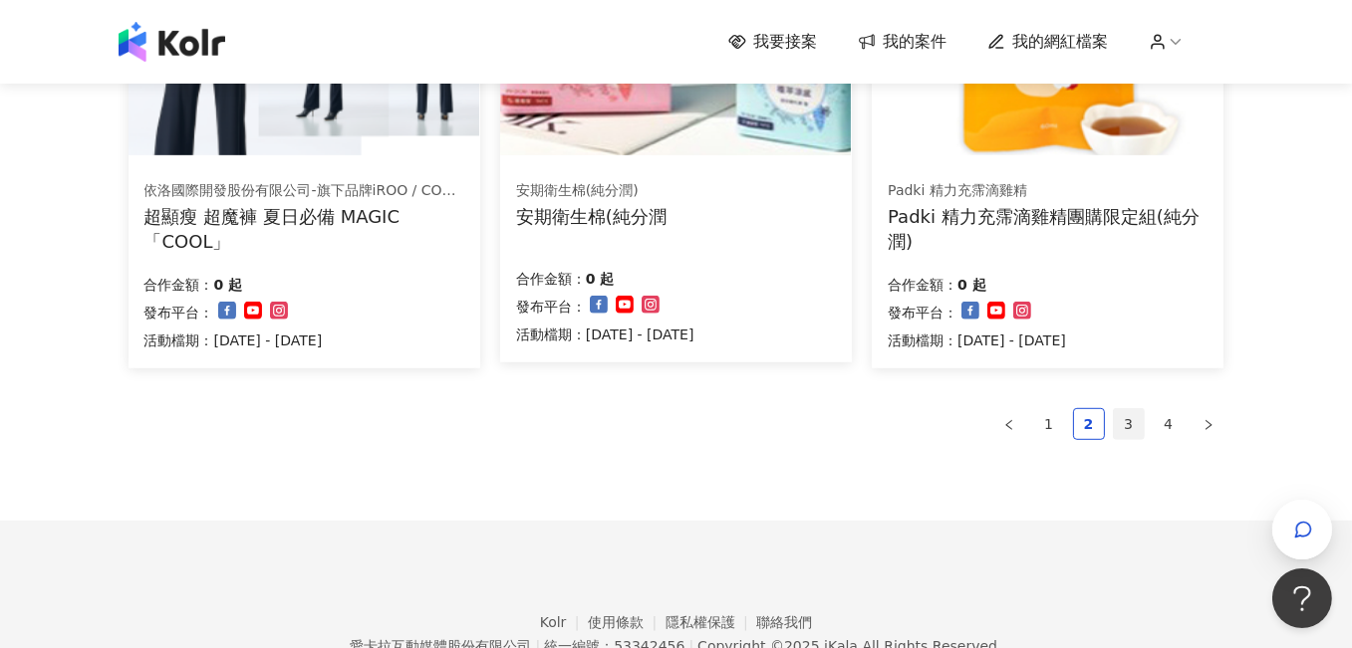
click at [1127, 416] on link "3" at bounding box center [1129, 424] width 30 height 30
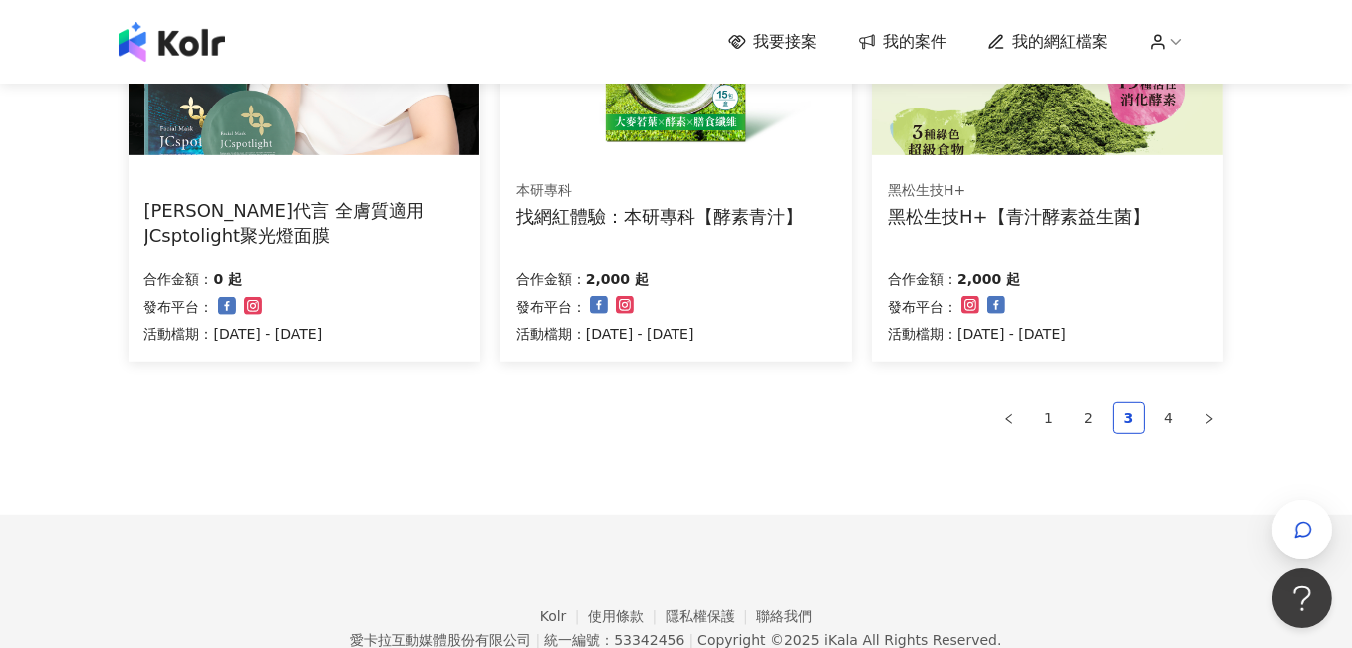
click at [1054, 416] on link "1" at bounding box center [1049, 418] width 30 height 30
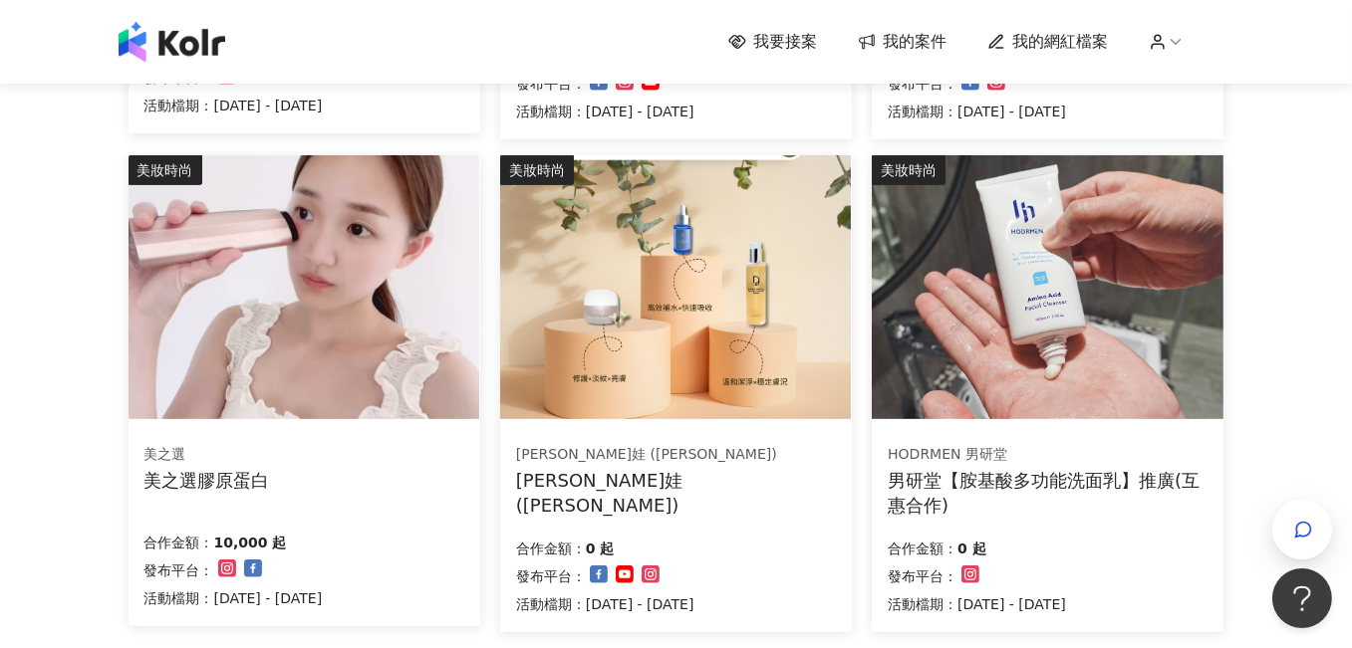
scroll to position [896, 0]
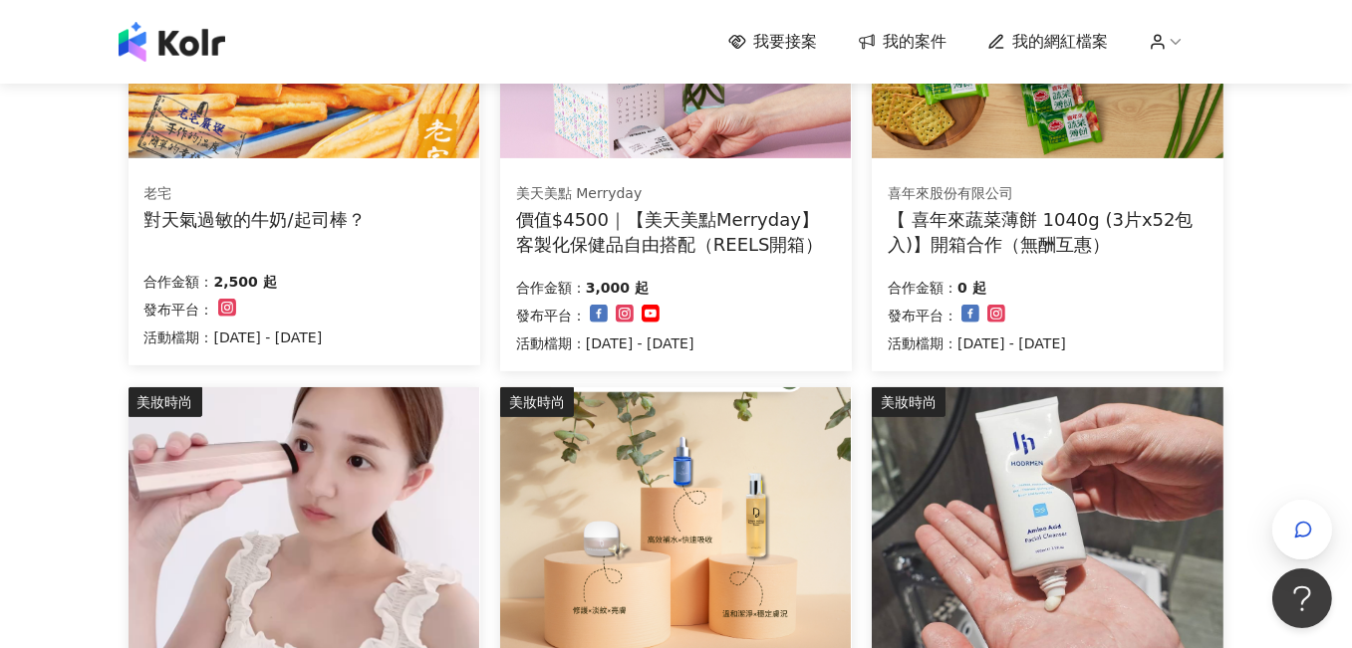
click at [38, 278] on div "我要接案 我的案件 我的網紅檔案 我要接案 搜尋 排序： 日期新到舊 篩選： 案件類型 發布平台 案件價格範圍 活動檔期 清除 套用 家庭和關係 STOKKE…" at bounding box center [676, 171] width 1352 height 2135
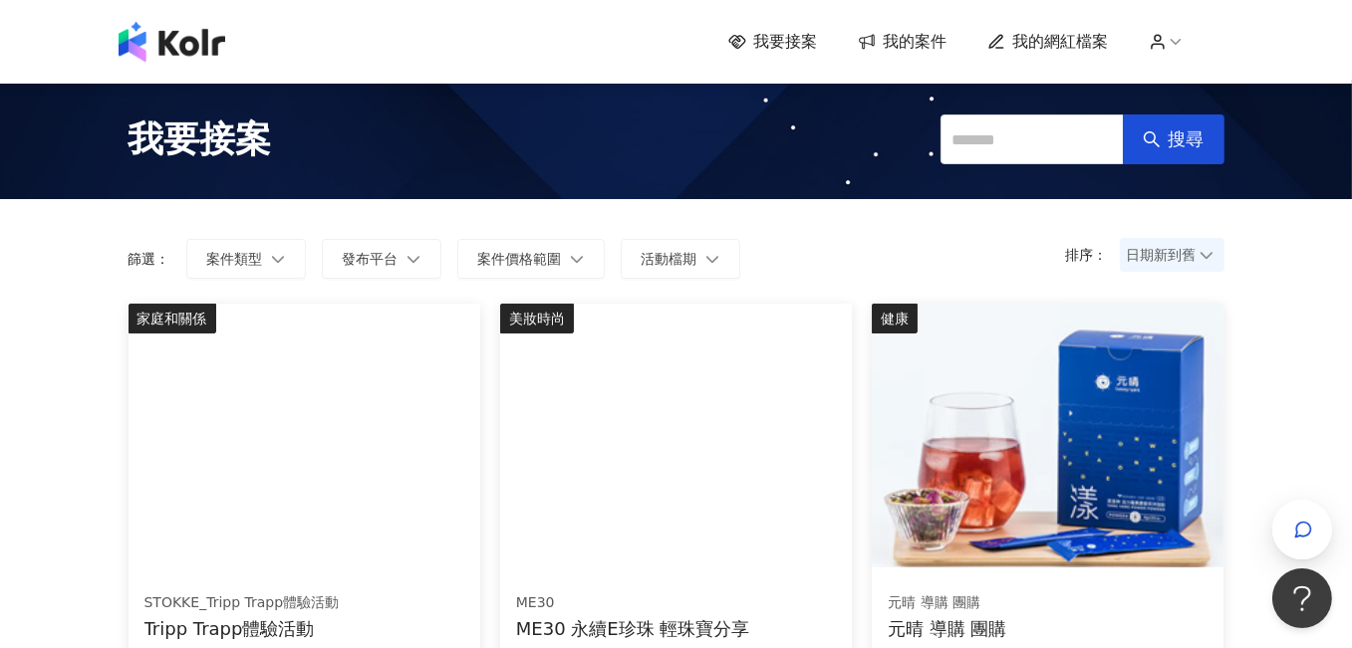
scroll to position [0, 0]
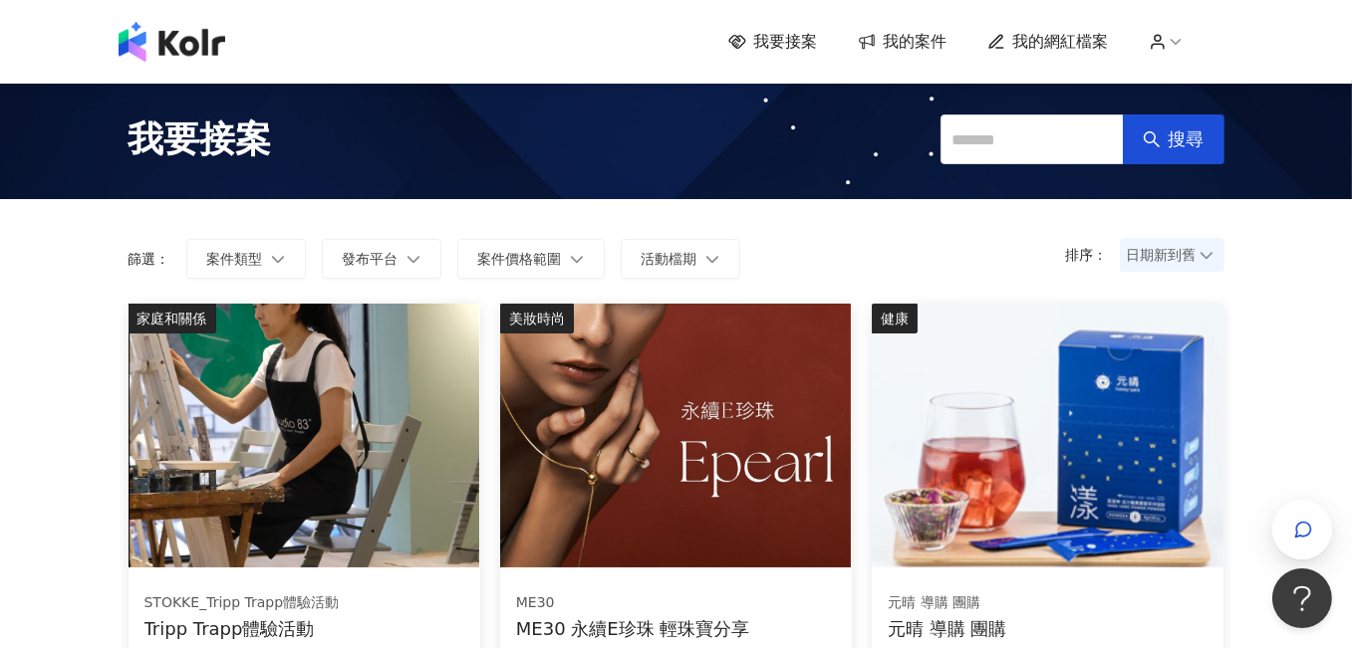
click at [911, 40] on span "我的案件" at bounding box center [916, 42] width 64 height 22
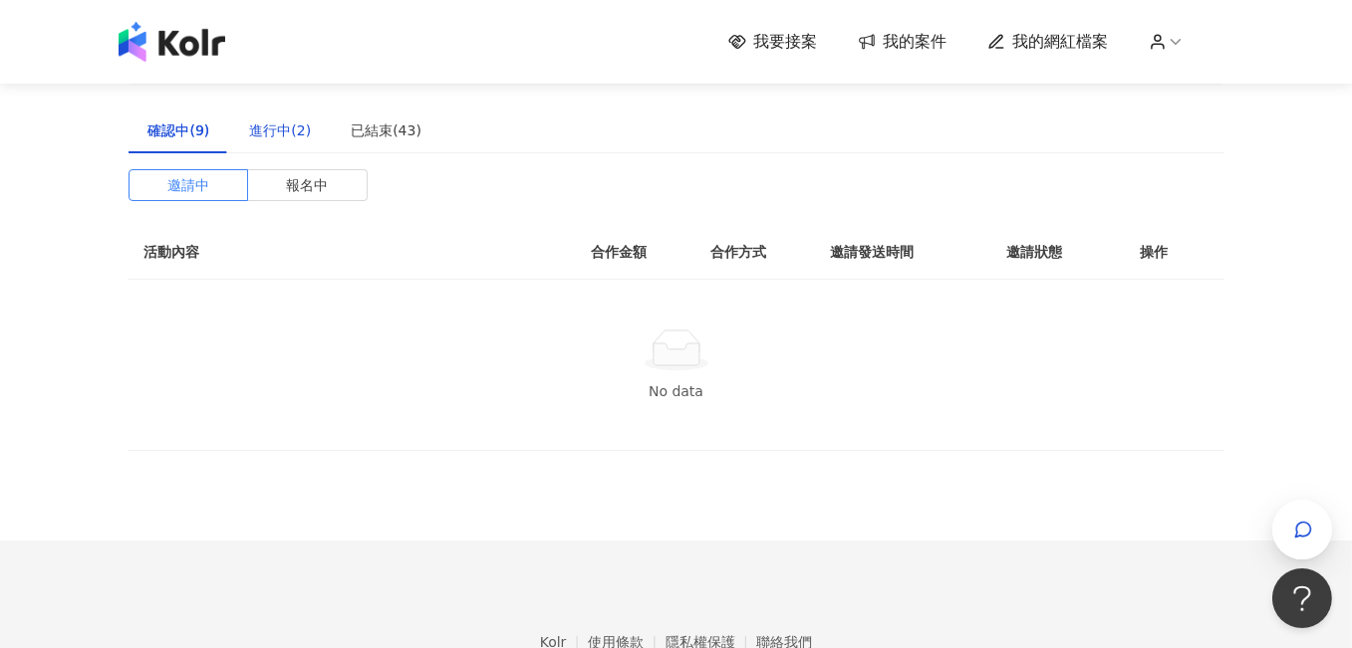
click at [269, 136] on div "進行中(2)" at bounding box center [280, 131] width 62 height 22
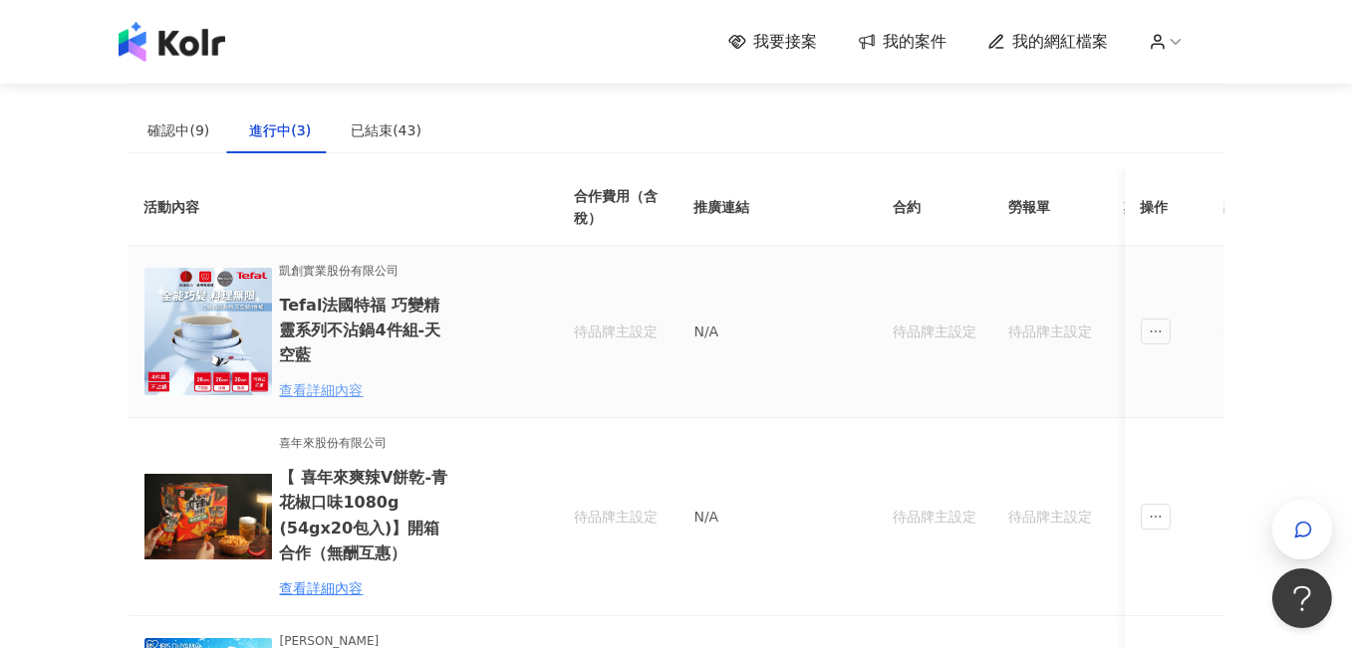
click at [353, 383] on div "查看詳細內容" at bounding box center [367, 390] width 174 height 22
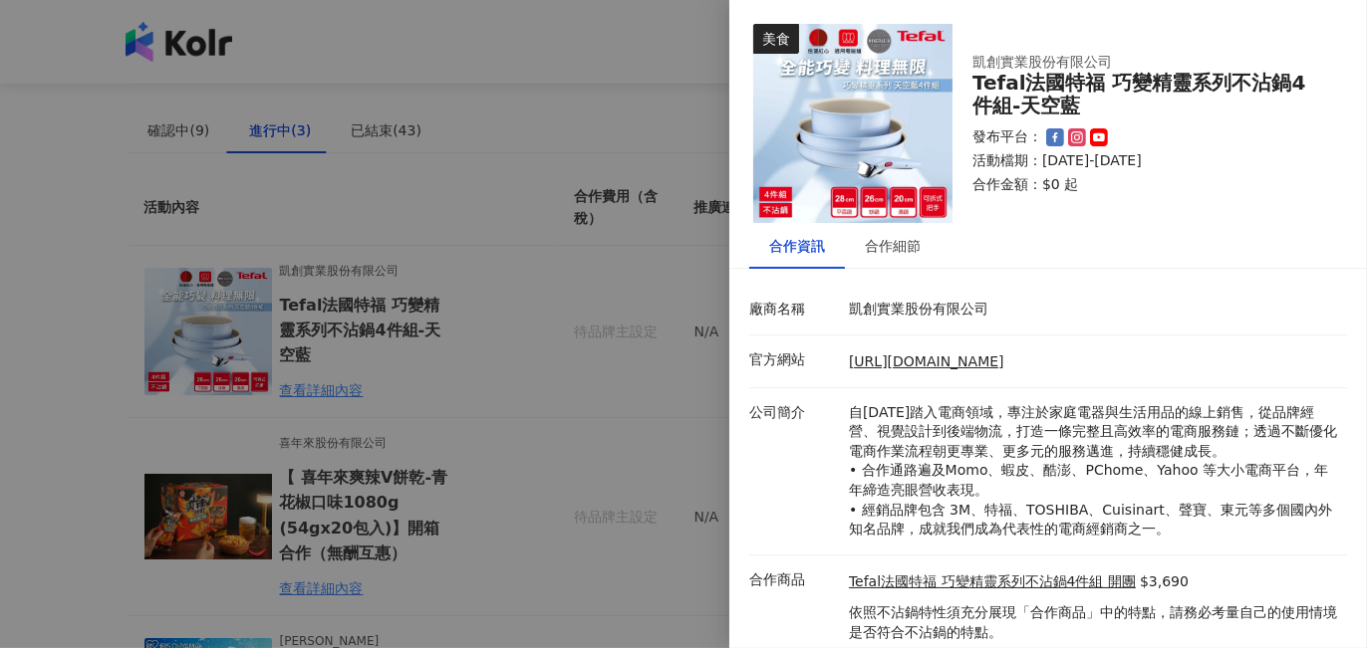
click at [812, 519] on div "公司簡介 自[DATE]踏入電商領域，專注於家庭電器與生活用品的線上銷售，從品牌經營、視覺設計到後端物流，打造一條完整且高效率的電商服務鏈；透過不斷優化電商作…" at bounding box center [1043, 471] width 598 height 136
click at [531, 369] on div at bounding box center [683, 324] width 1367 height 648
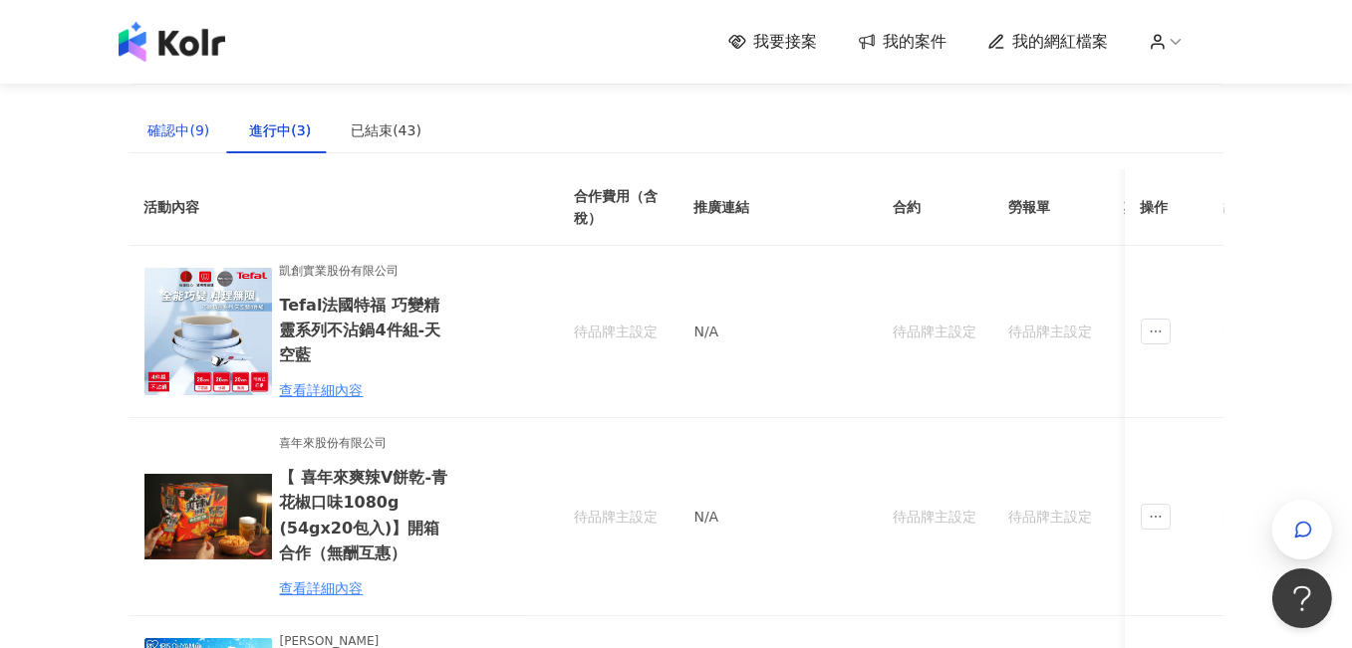
click at [187, 126] on div "確認中(9)" at bounding box center [179, 131] width 62 height 22
